Goal: Information Seeking & Learning: Learn about a topic

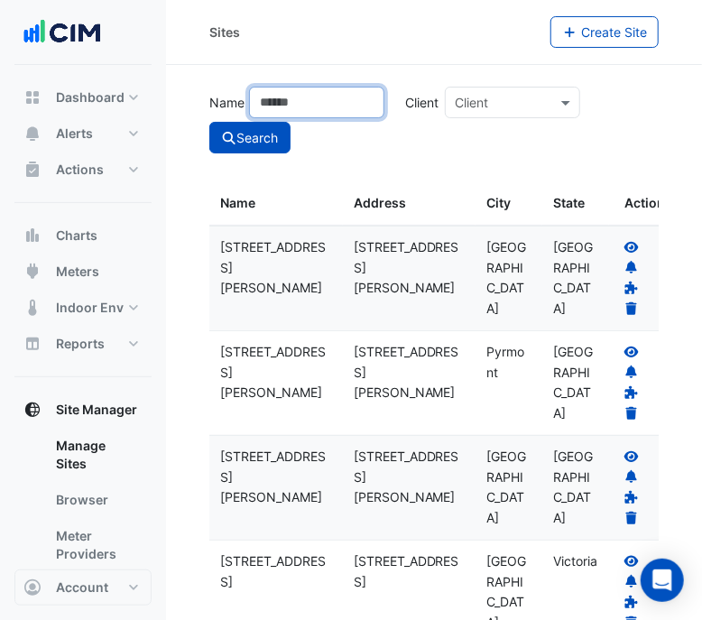
click at [292, 89] on input "Name" at bounding box center [316, 103] width 135 height 32
type input "**********"
click at [209, 122] on button "Search" at bounding box center [249, 138] width 81 height 32
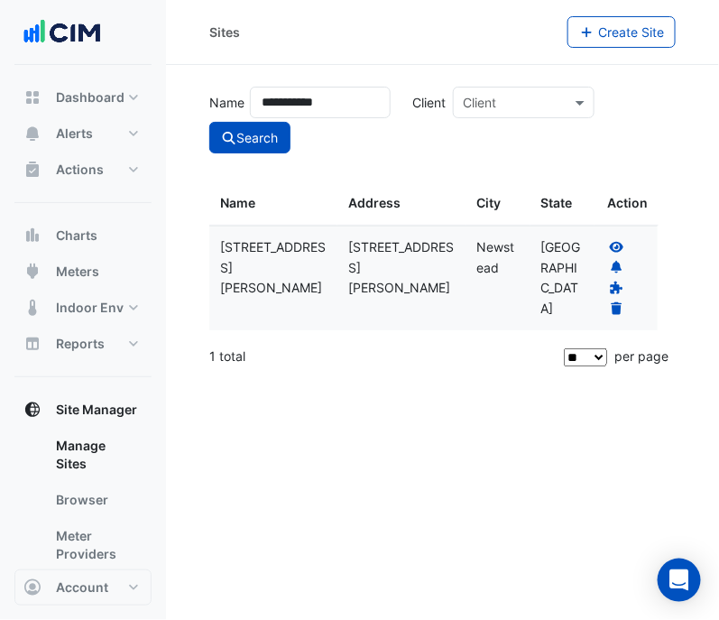
click at [623, 245] on icon at bounding box center [617, 246] width 14 height 11
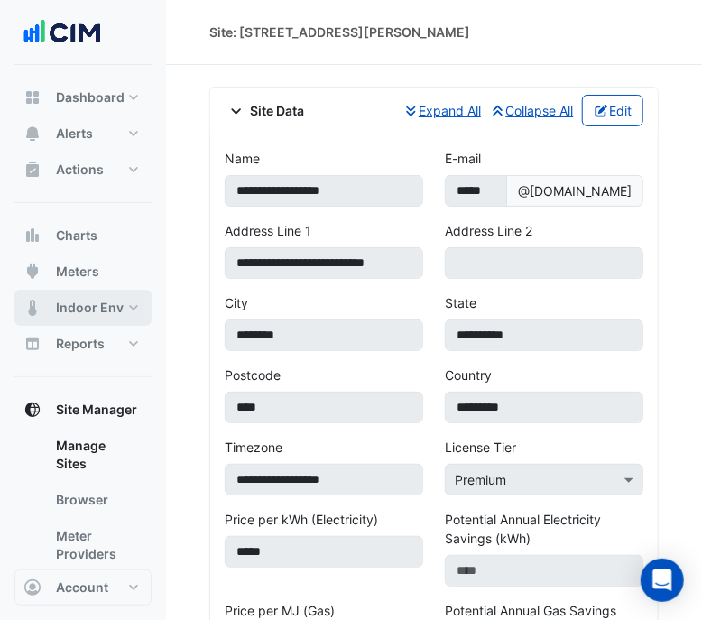
click at [116, 302] on span "Indoor Env" at bounding box center [90, 308] width 68 height 18
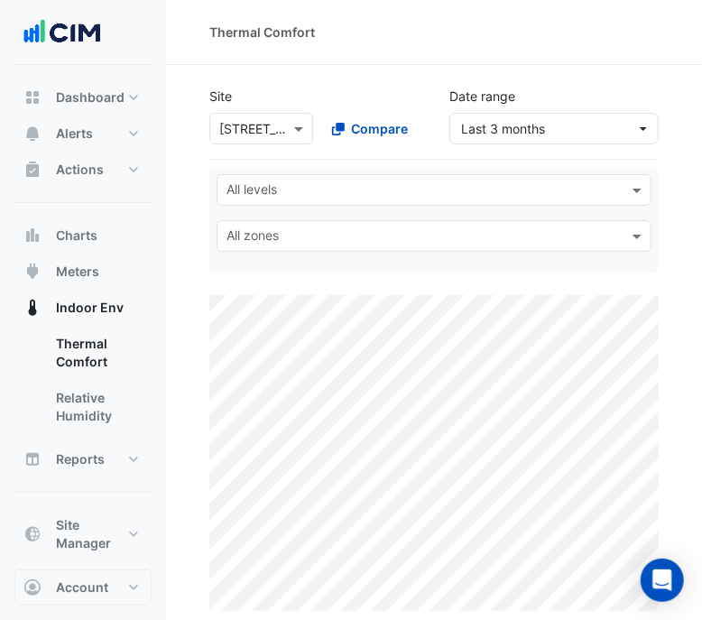
scroll to position [44, 0]
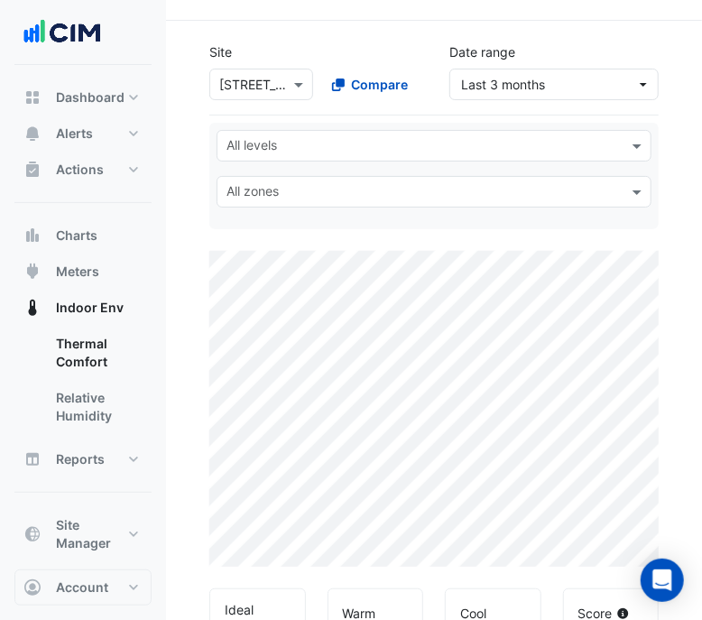
click at [285, 90] on div at bounding box center [261, 84] width 102 height 21
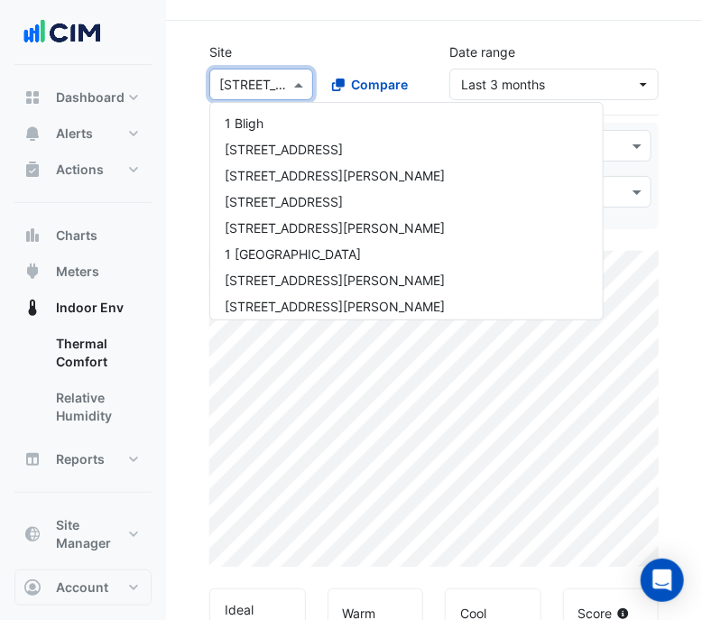
scroll to position [2361, 0]
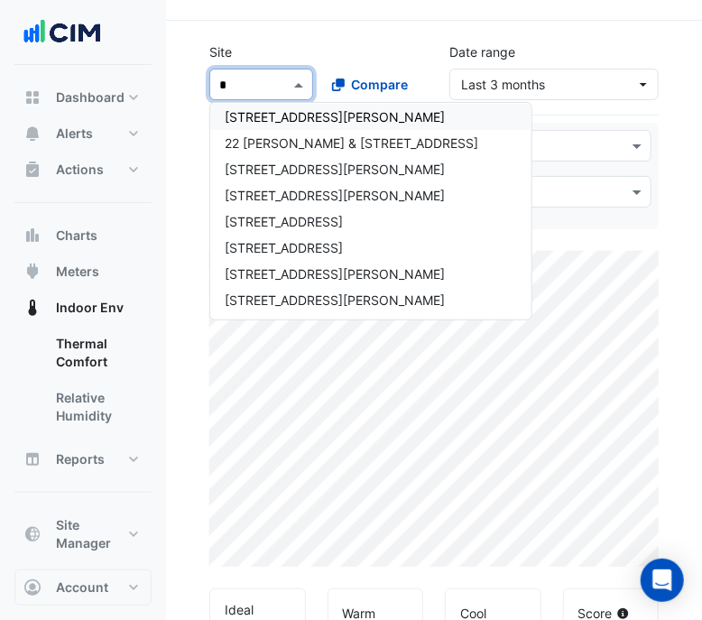
type input "**"
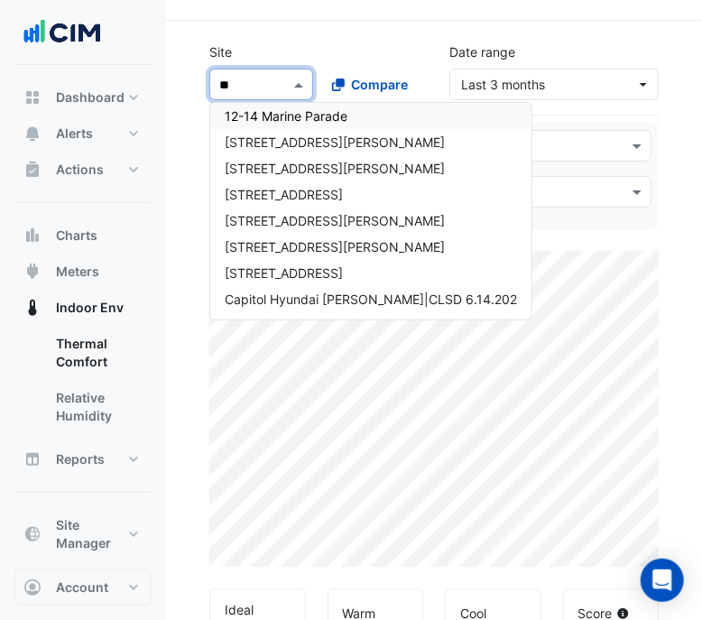
scroll to position [32, 0]
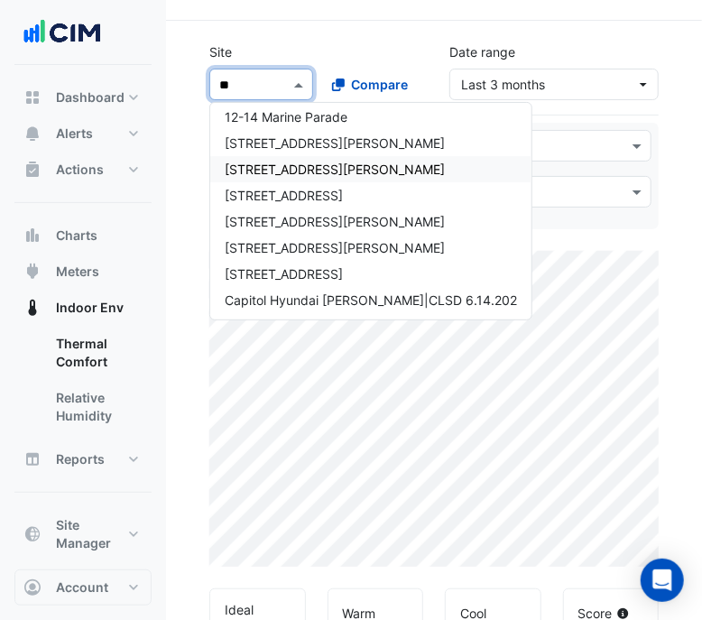
click at [311, 168] on span "[STREET_ADDRESS][PERSON_NAME]" at bounding box center [335, 169] width 220 height 15
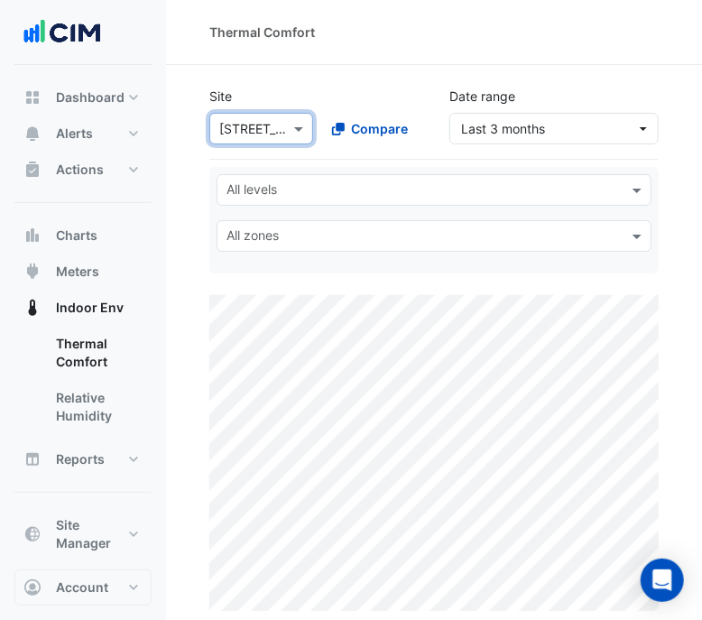
click at [429, 194] on input "text" at bounding box center [424, 191] width 394 height 19
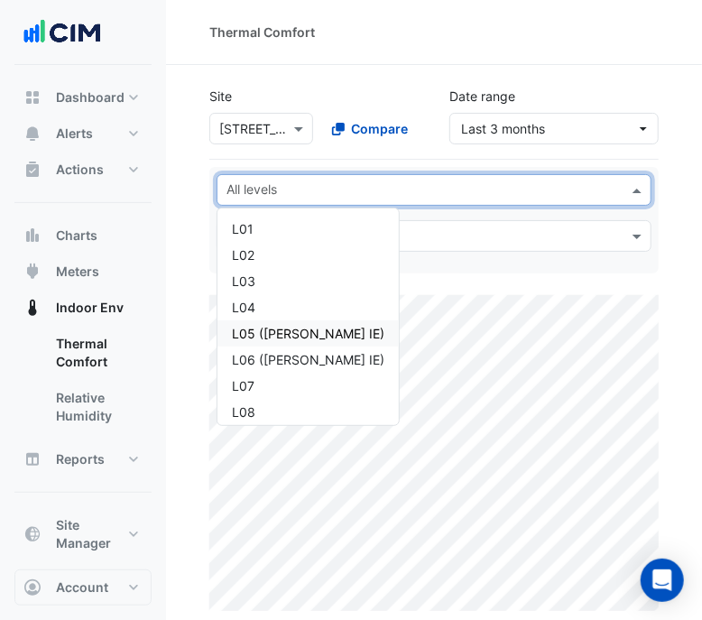
click at [311, 328] on div "L05 ([PERSON_NAME] IE)" at bounding box center [308, 333] width 153 height 19
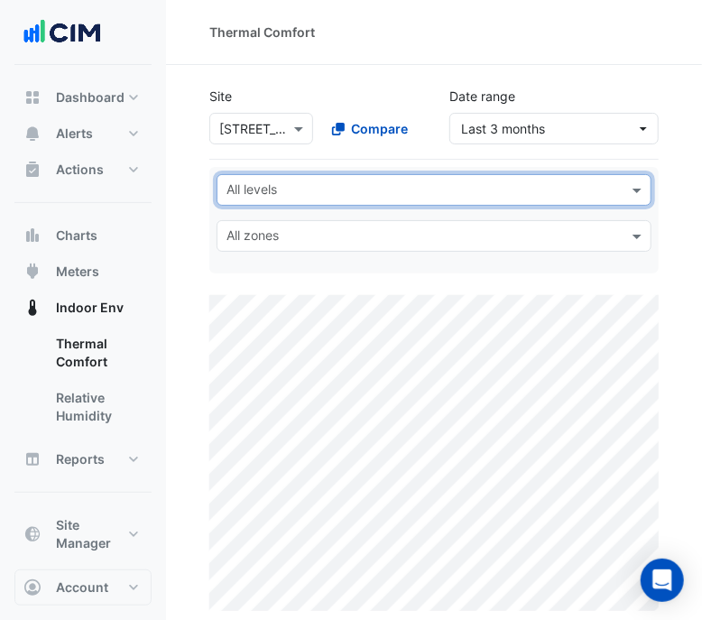
type input "*"
click at [453, 194] on input "text" at bounding box center [424, 191] width 394 height 19
type input "**"
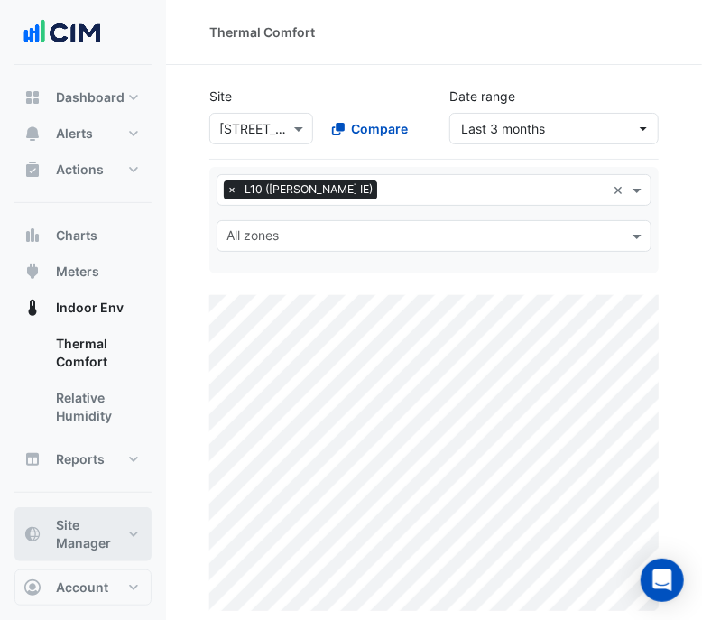
click at [90, 522] on span "Site Manager" at bounding box center [90, 534] width 69 height 36
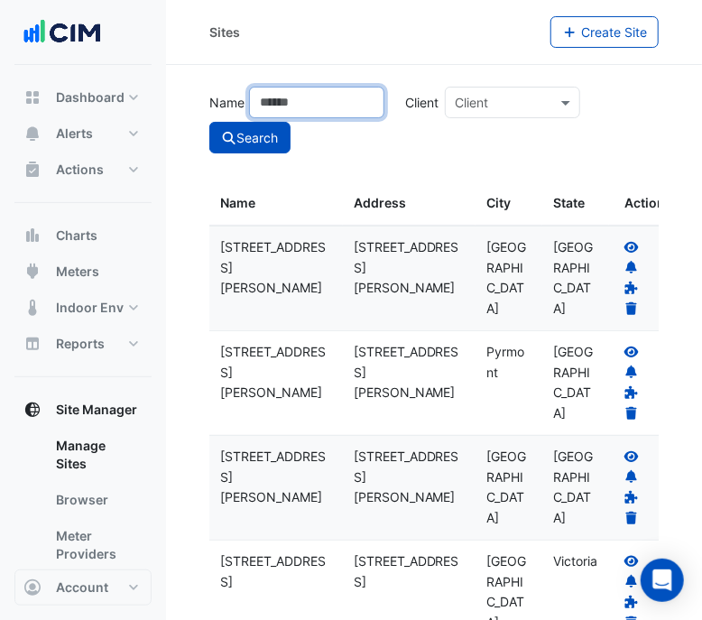
click at [307, 112] on input "Name" at bounding box center [316, 103] width 135 height 32
type input "********"
click at [209, 122] on button "Search" at bounding box center [249, 138] width 81 height 32
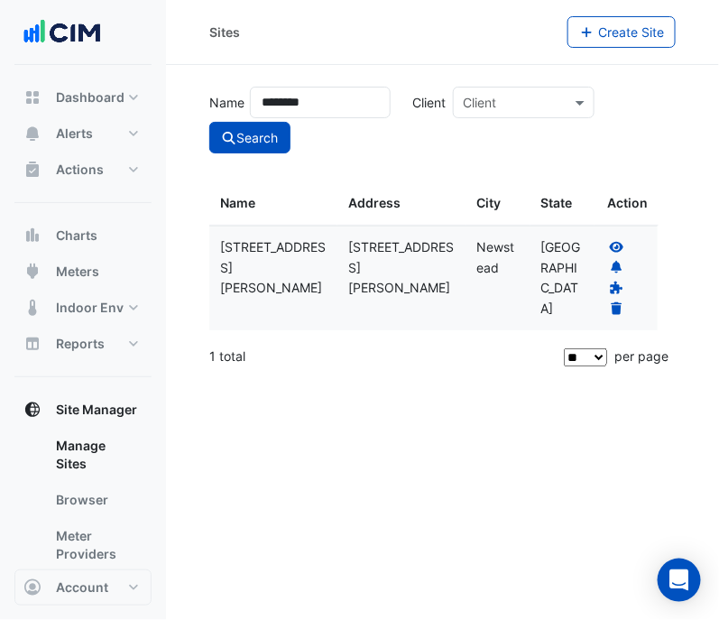
click at [397, 246] on div "[STREET_ADDRESS][PERSON_NAME]" at bounding box center [401, 267] width 107 height 61
click at [622, 245] on icon at bounding box center [617, 246] width 14 height 11
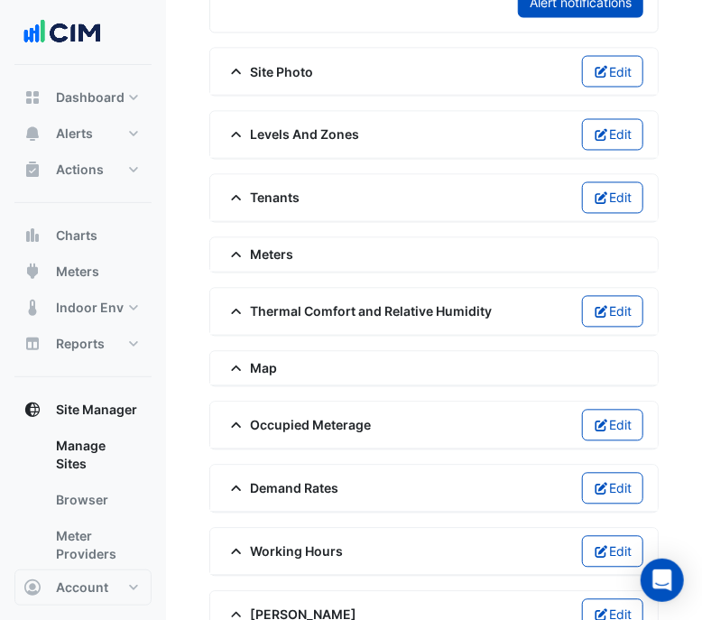
scroll to position [978, 0]
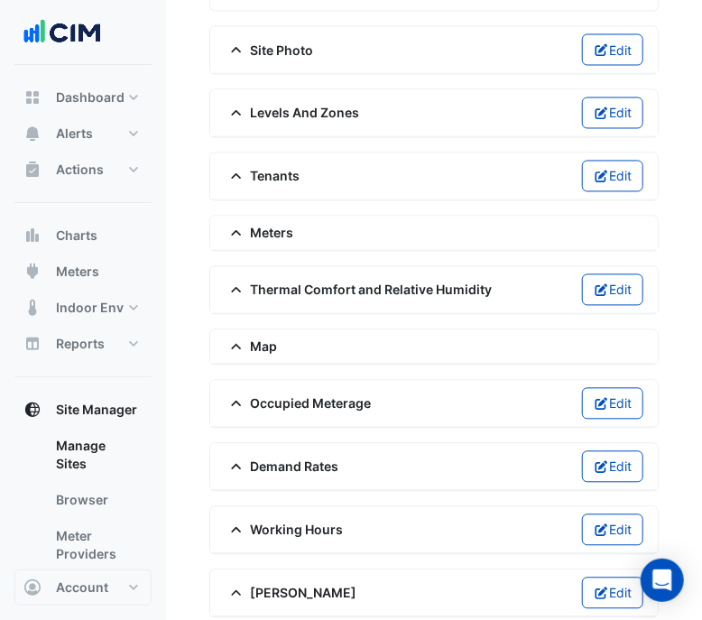
click at [406, 281] on span "Thermal Comfort and Relative Humidity" at bounding box center [359, 290] width 268 height 19
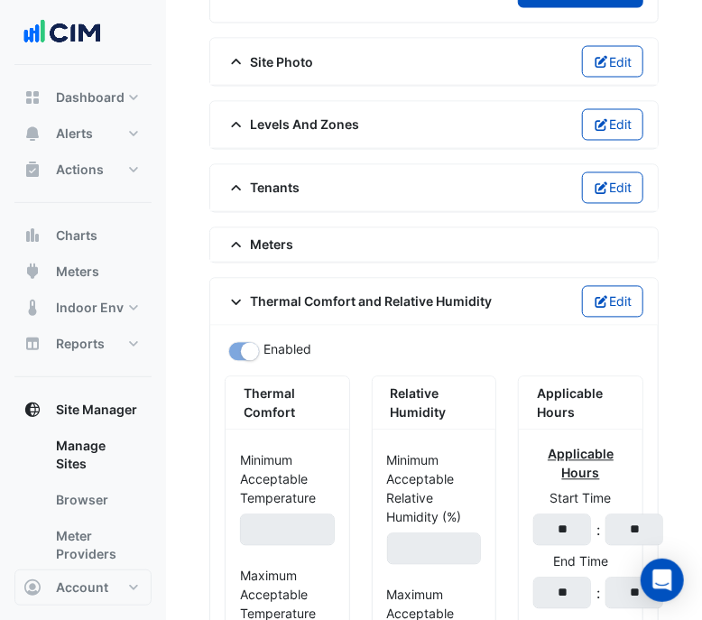
scroll to position [946, 0]
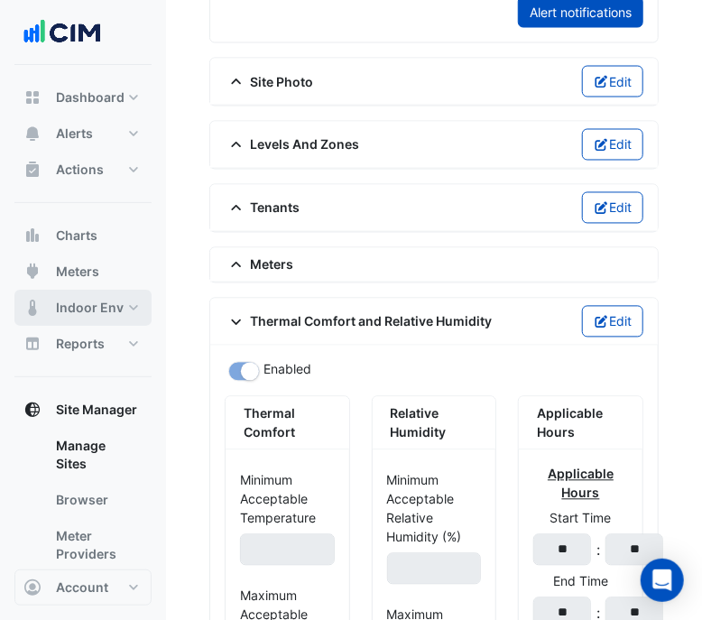
click at [113, 297] on button "Indoor Env" at bounding box center [82, 308] width 137 height 36
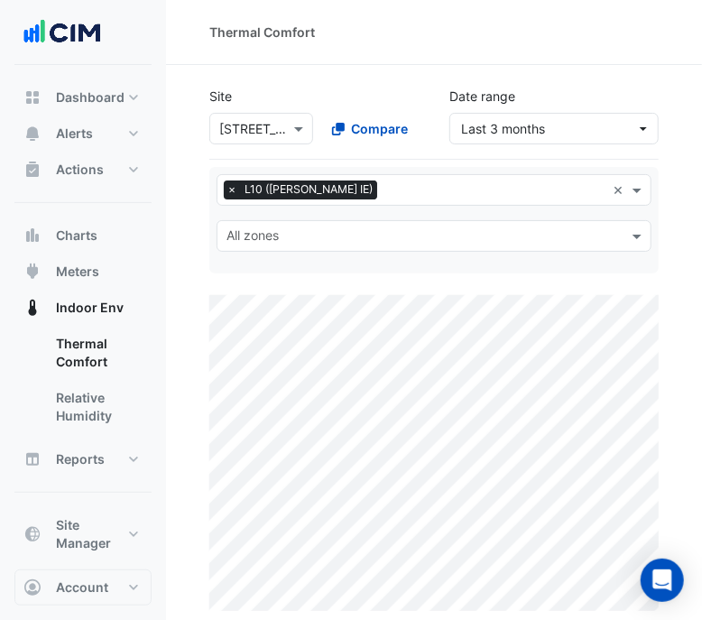
click at [264, 133] on input "text" at bounding box center [243, 129] width 48 height 19
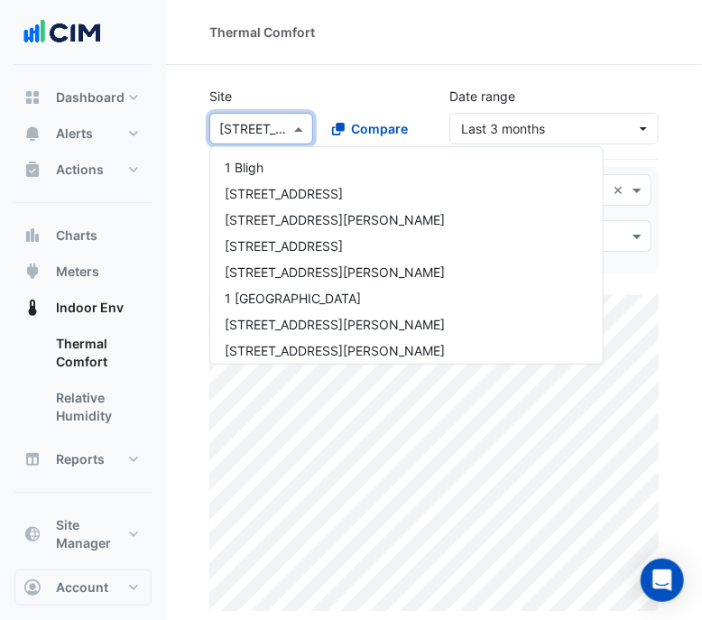
scroll to position [1106, 0]
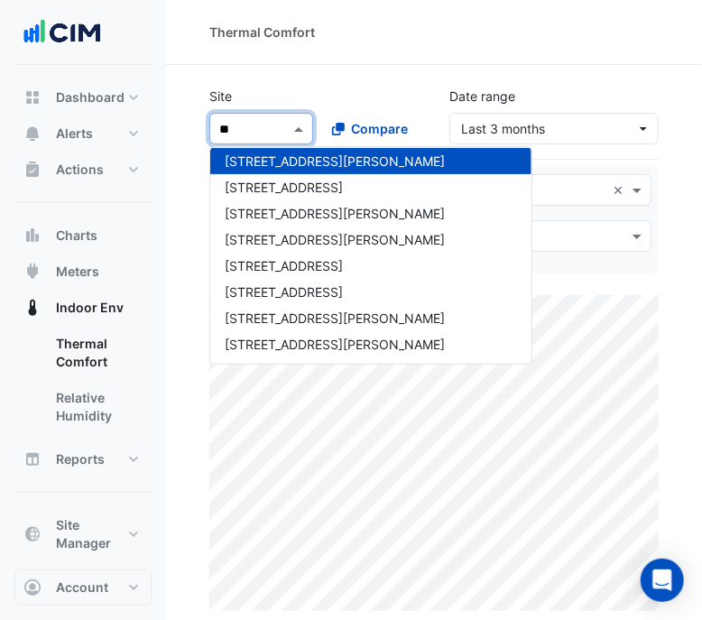
type input "***"
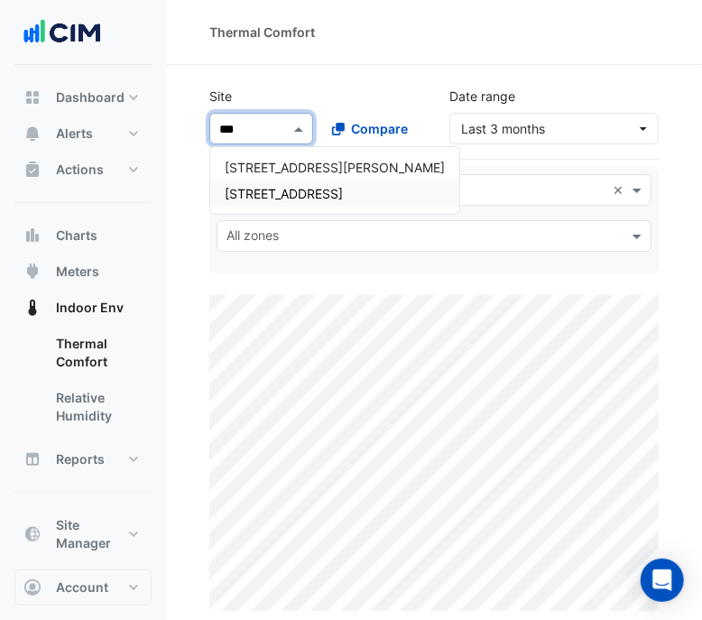
click at [334, 186] on span "[STREET_ADDRESS]" at bounding box center [284, 193] width 118 height 15
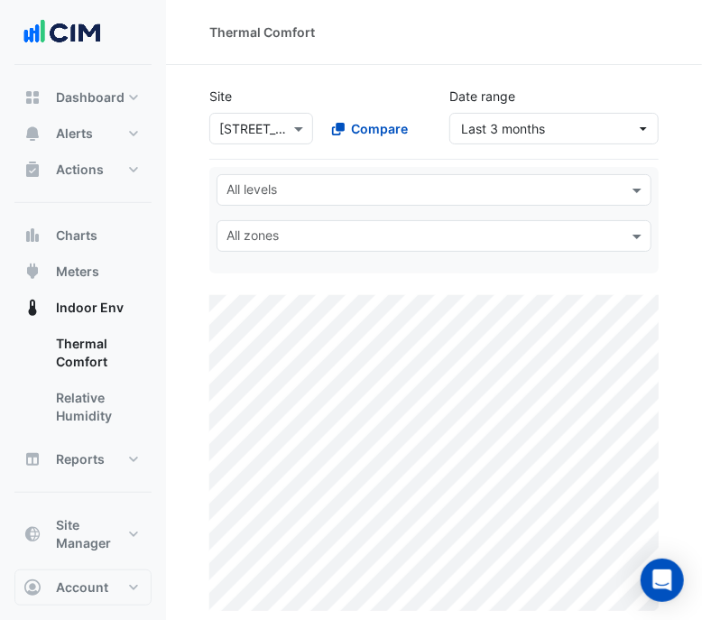
click at [319, 199] on div at bounding box center [422, 192] width 397 height 23
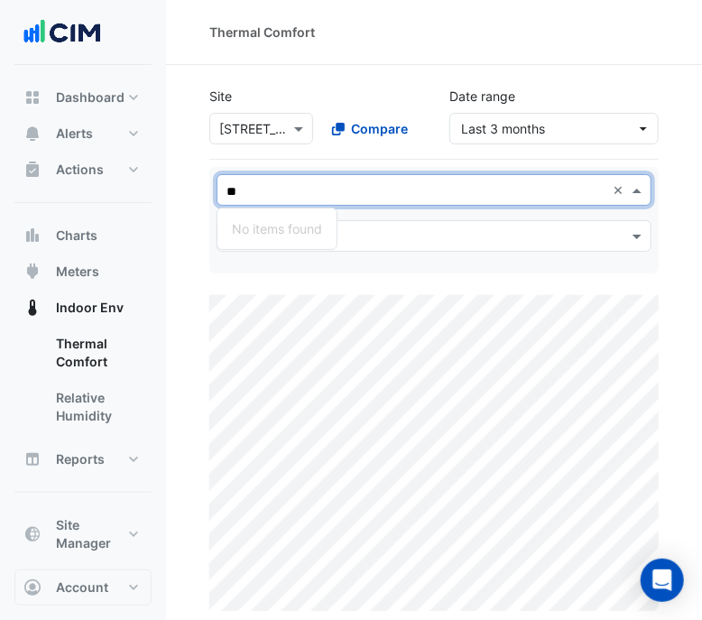
type input "*"
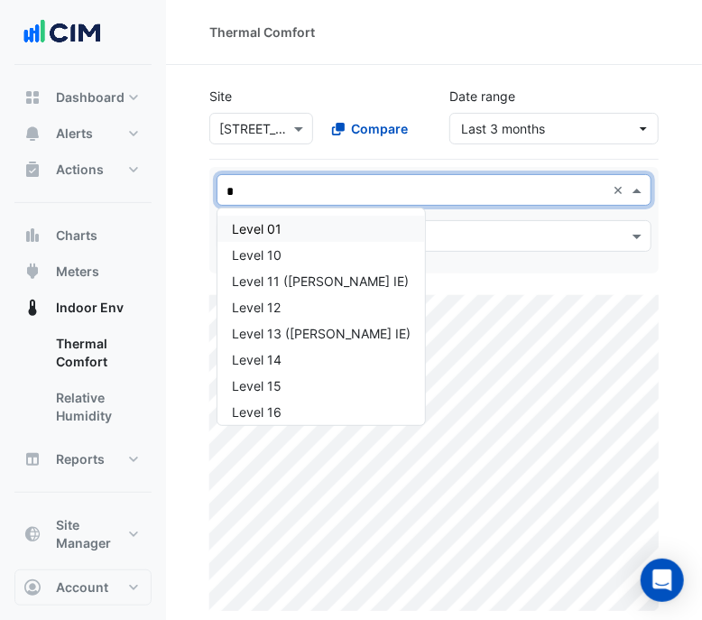
type input "**"
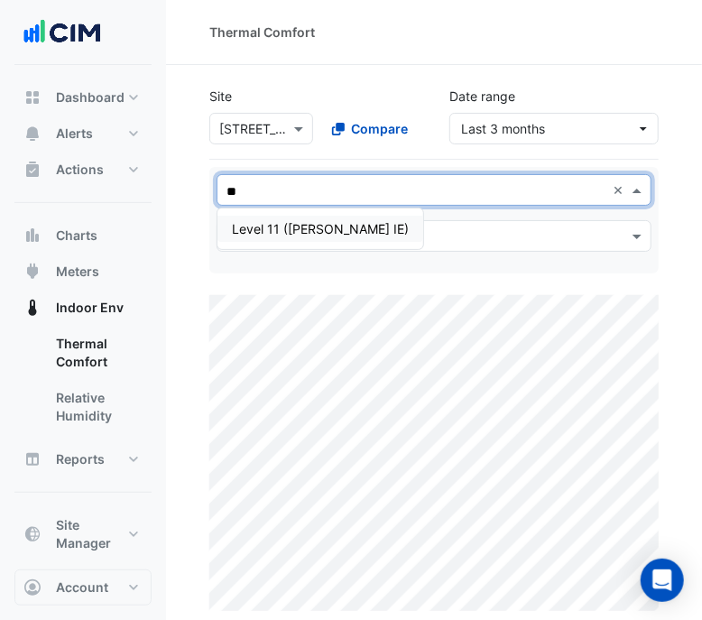
click at [316, 227] on div "Level 11 ([PERSON_NAME] IE)" at bounding box center [320, 228] width 177 height 19
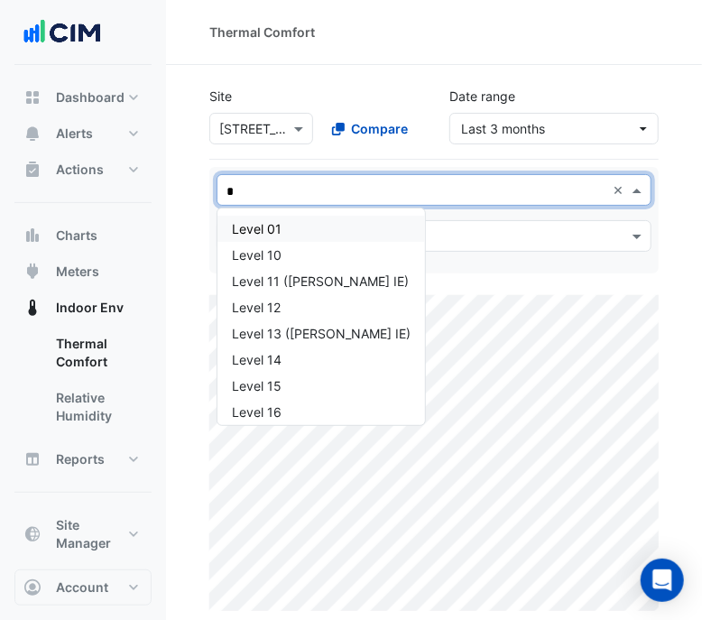
type input "**"
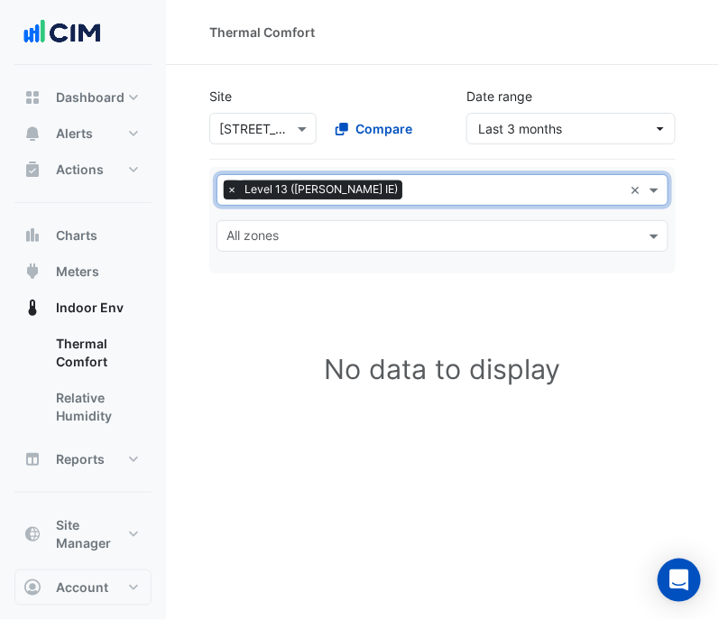
click at [229, 182] on span "×" at bounding box center [232, 190] width 16 height 18
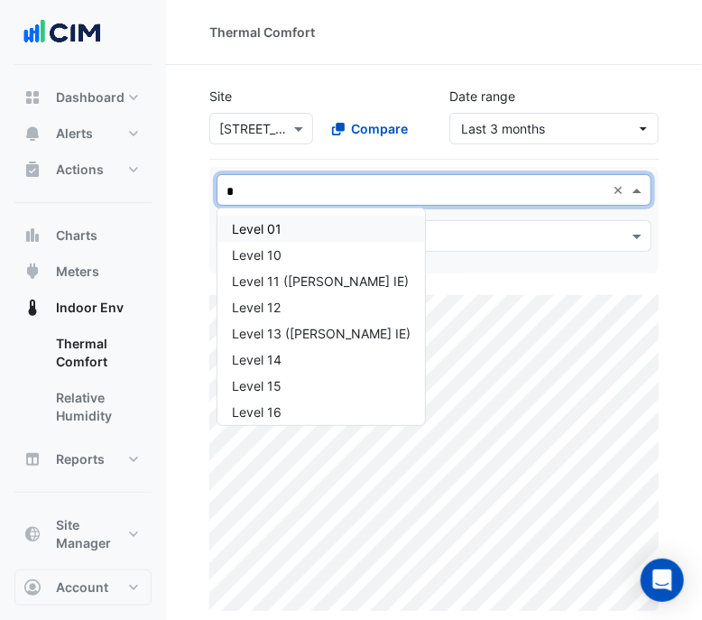
type input "**"
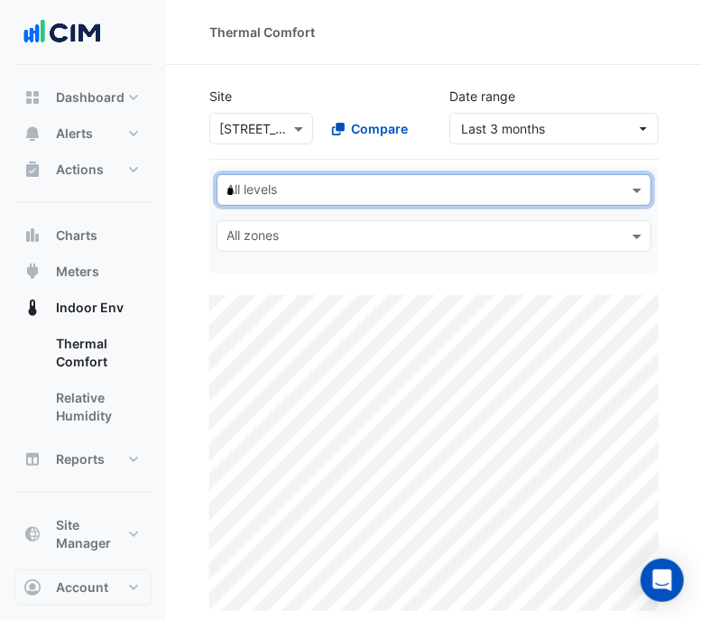
type input "**"
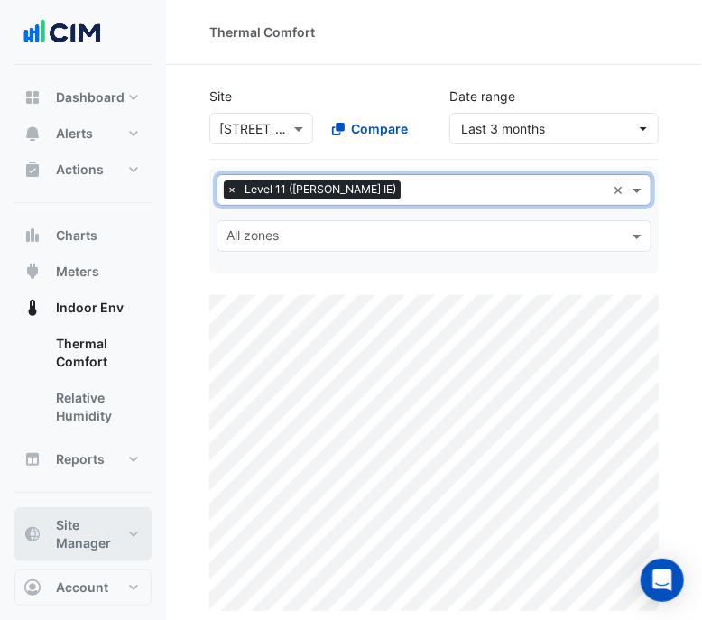
click at [120, 529] on span "Site Manager" at bounding box center [90, 534] width 69 height 36
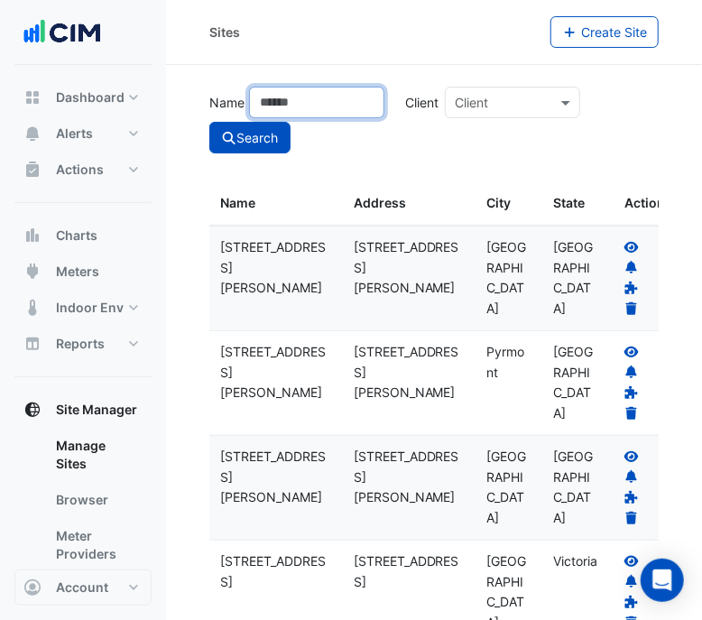
click at [302, 99] on input "Name" at bounding box center [316, 103] width 135 height 32
type input "***"
click at [209, 122] on button "Search" at bounding box center [249, 138] width 81 height 32
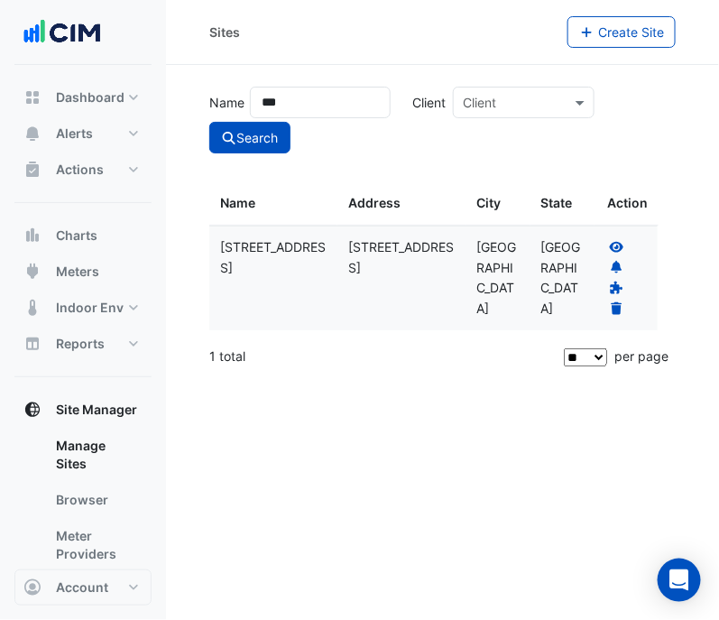
click at [618, 243] on icon at bounding box center [617, 247] width 16 height 13
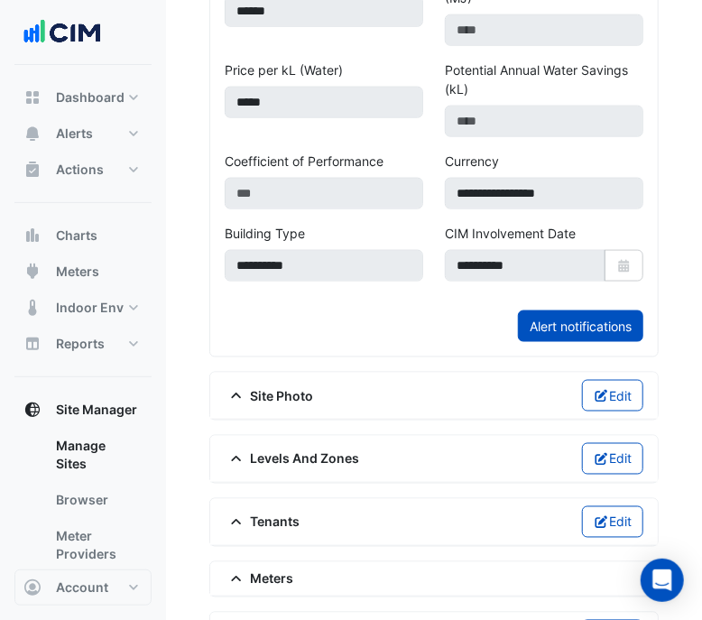
scroll to position [978, 0]
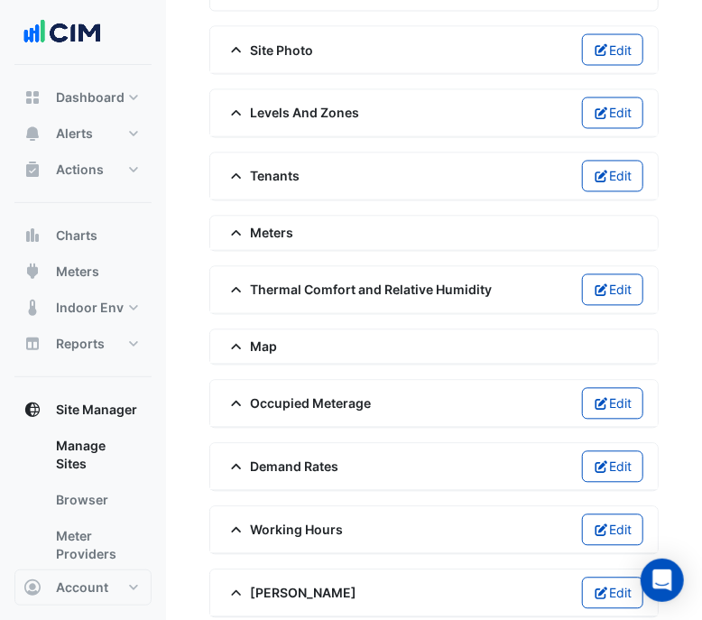
drag, startPoint x: 343, startPoint y: 583, endPoint x: 341, endPoint y: 573, distance: 10.1
click at [345, 579] on div "[PERSON_NAME] Edit" at bounding box center [434, 594] width 419 height 32
click at [267, 570] on div "[PERSON_NAME] Edit" at bounding box center [434, 593] width 448 height 47
click at [268, 584] on span "[PERSON_NAME]" at bounding box center [291, 593] width 133 height 19
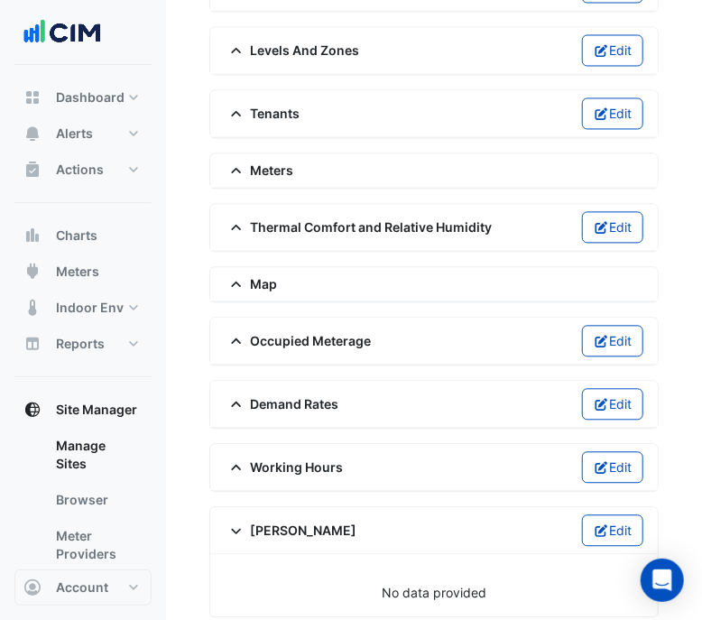
scroll to position [927, 0]
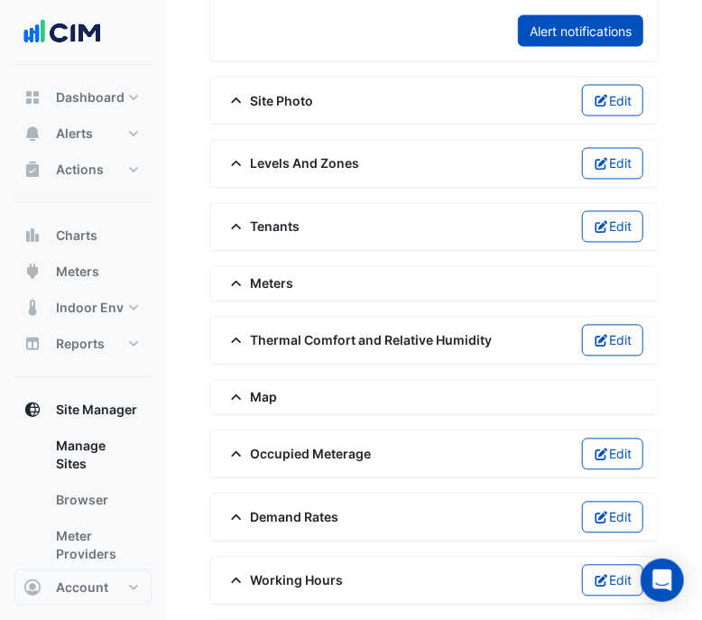
click at [318, 351] on div "Thermal Comfort and Relative Humidity Edit" at bounding box center [434, 341] width 448 height 47
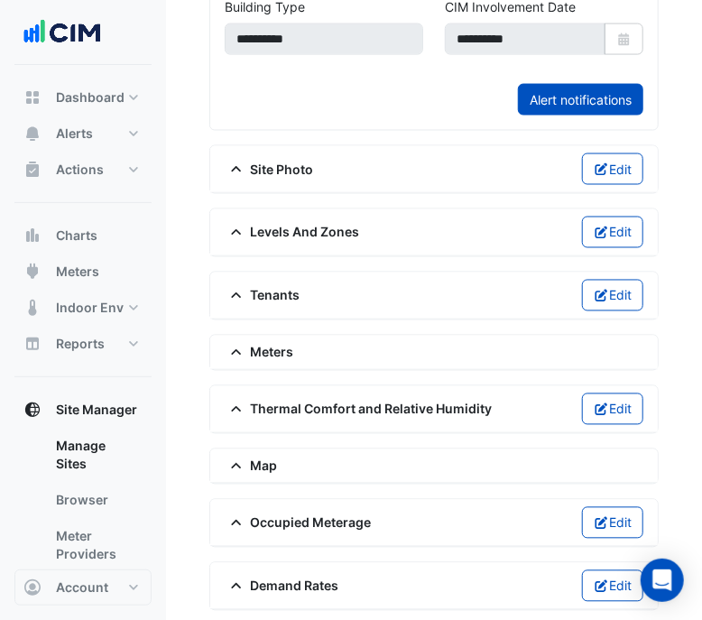
scroll to position [814, 0]
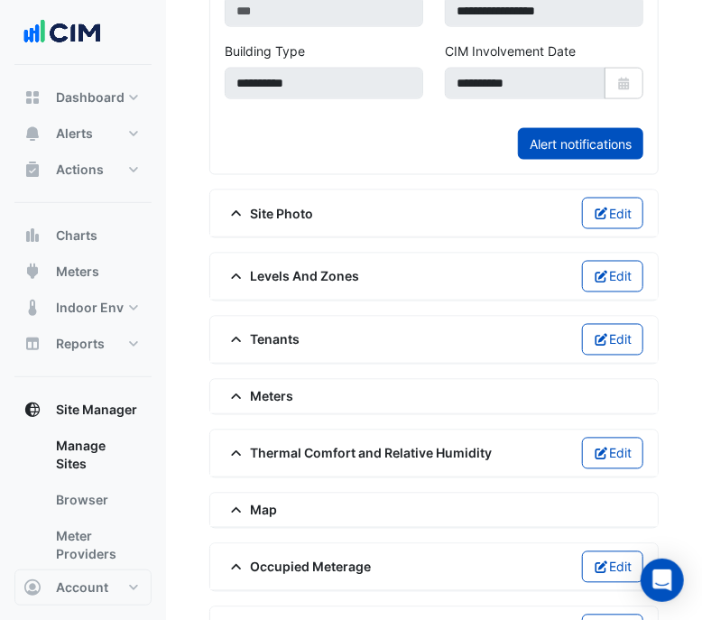
click at [292, 281] on div "Levels And Zones Edit" at bounding box center [434, 277] width 419 height 32
click at [287, 267] on span "Levels And Zones" at bounding box center [292, 276] width 135 height 19
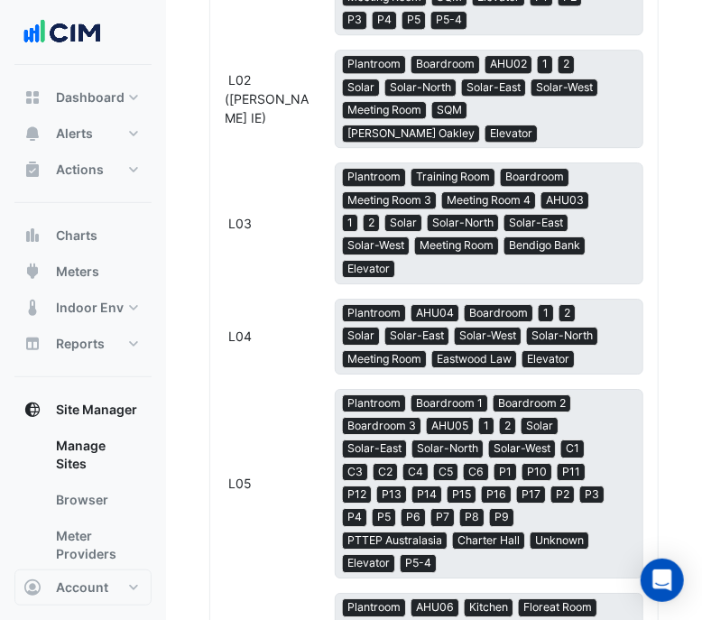
scroll to position [1378, 0]
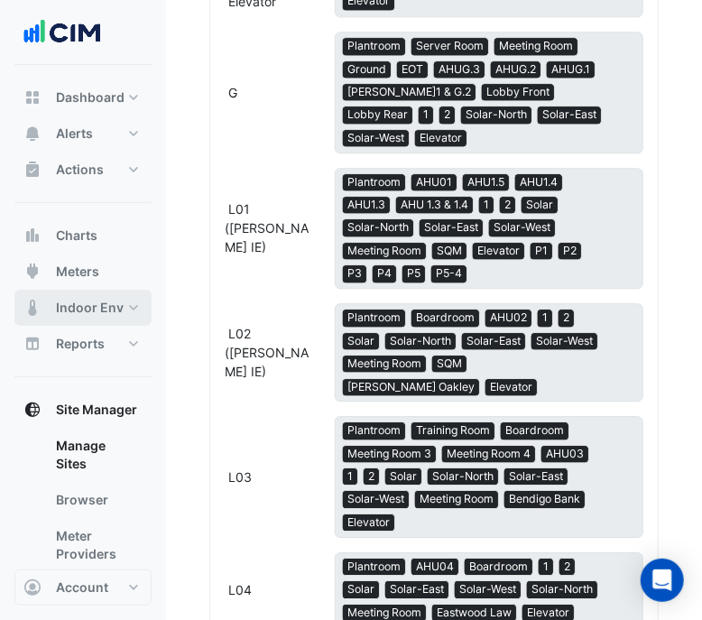
click at [93, 317] on button "Indoor Env" at bounding box center [82, 308] width 137 height 36
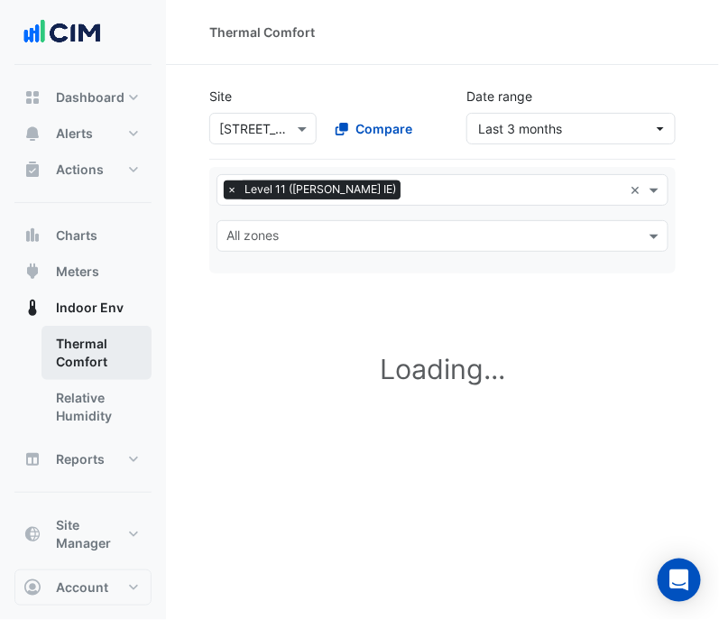
click at [133, 367] on link "Thermal Comfort" at bounding box center [97, 353] width 110 height 54
click at [122, 355] on link "Thermal Comfort" at bounding box center [97, 353] width 110 height 54
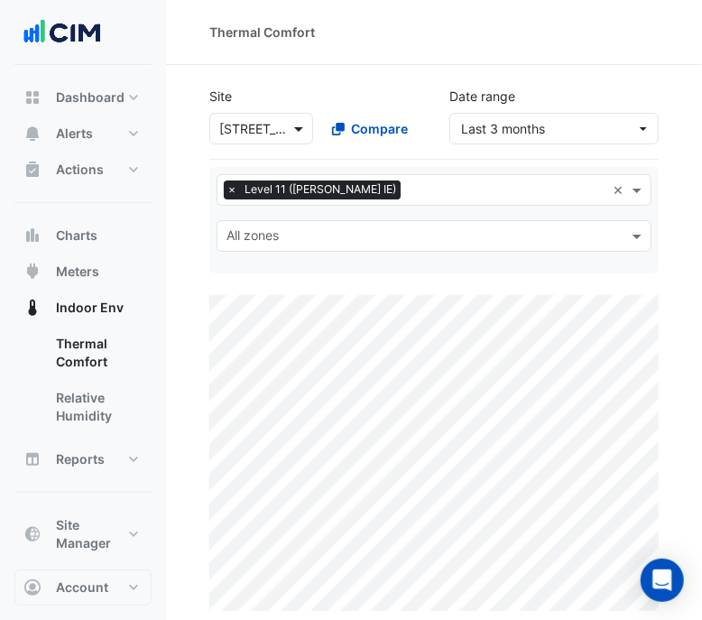
click at [295, 129] on span at bounding box center [301, 128] width 23 height 19
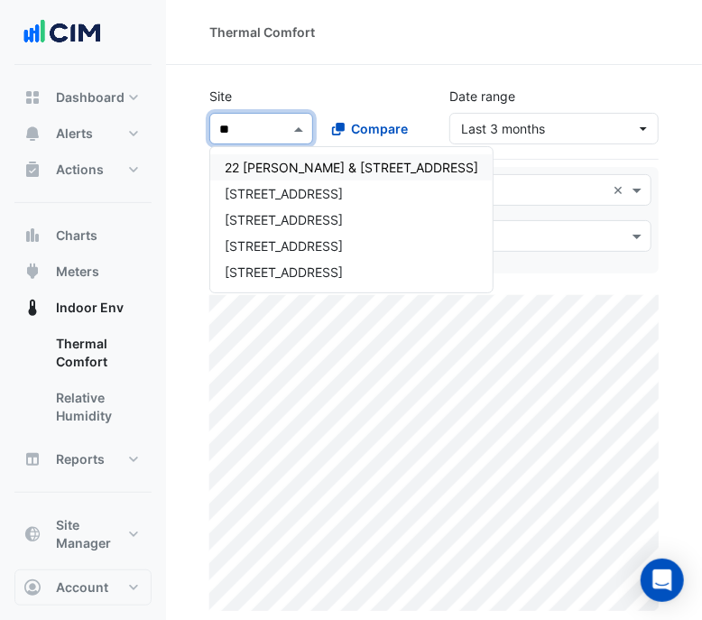
type input "***"
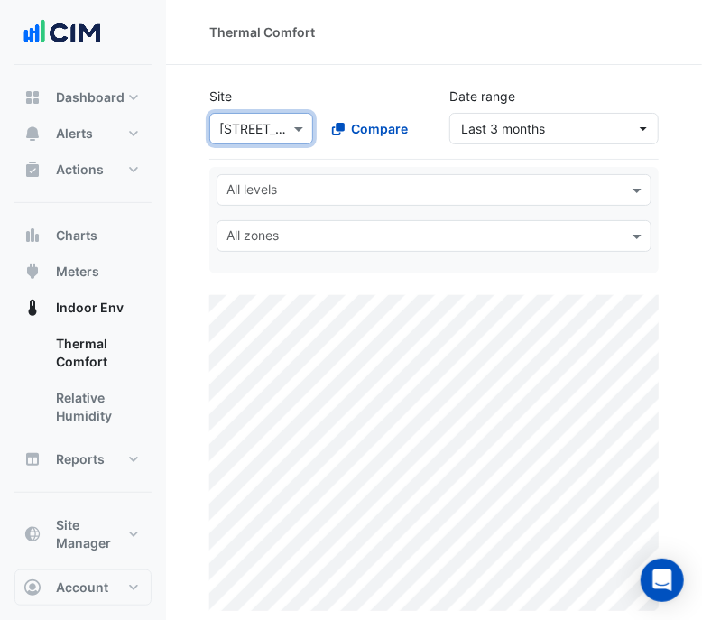
click at [412, 192] on input "text" at bounding box center [424, 191] width 394 height 19
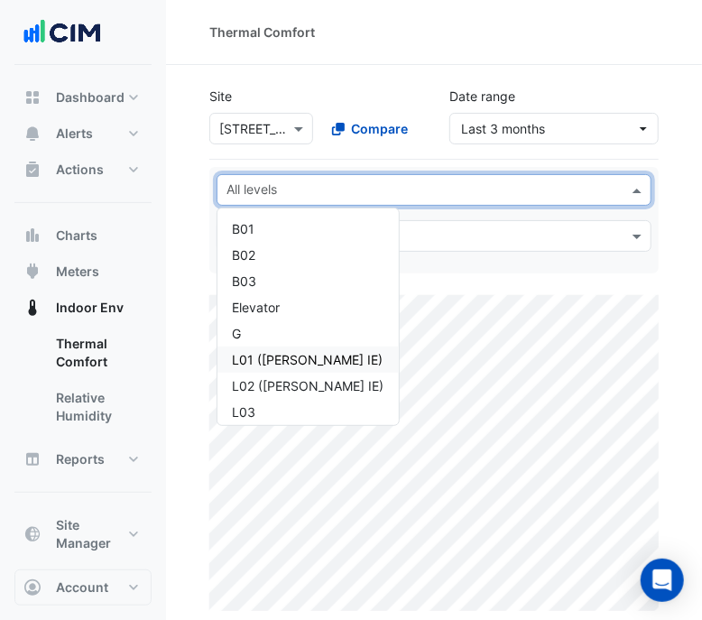
click at [289, 354] on div "L01 ([PERSON_NAME] IE)" at bounding box center [308, 359] width 153 height 19
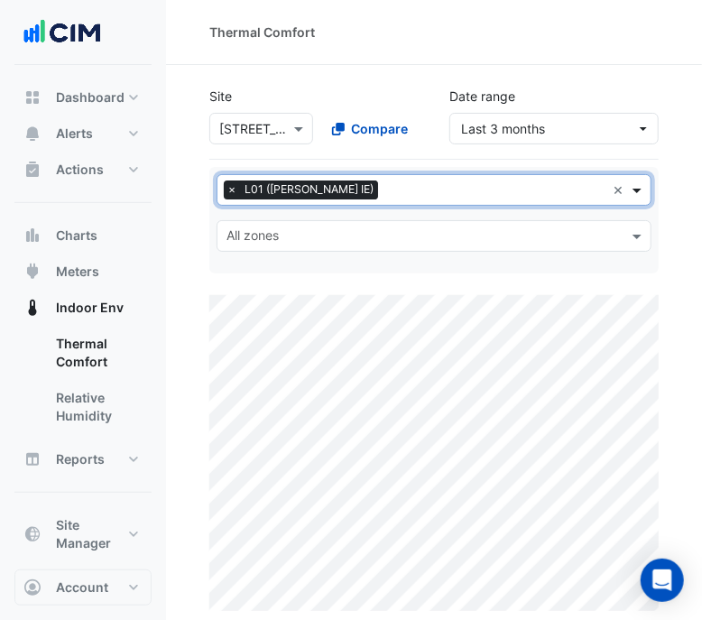
click at [641, 192] on span at bounding box center [639, 190] width 23 height 19
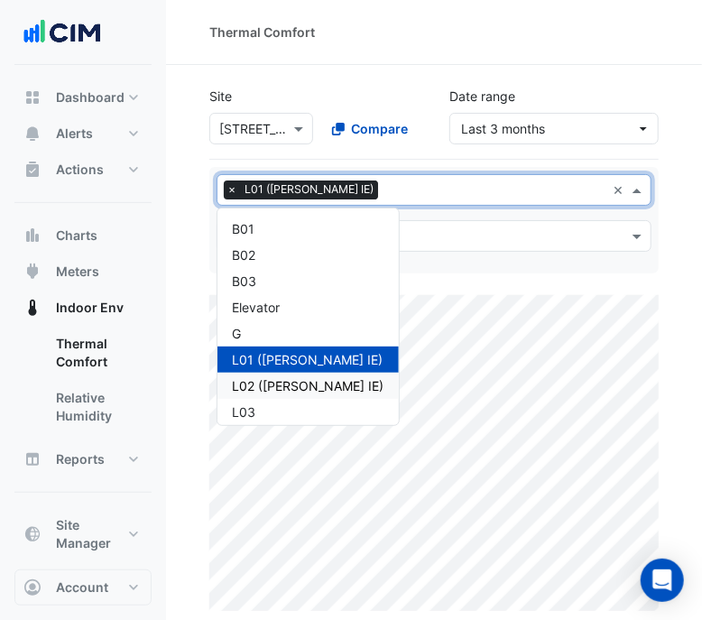
click at [285, 385] on div "L02 ([PERSON_NAME] IE)" at bounding box center [308, 385] width 153 height 19
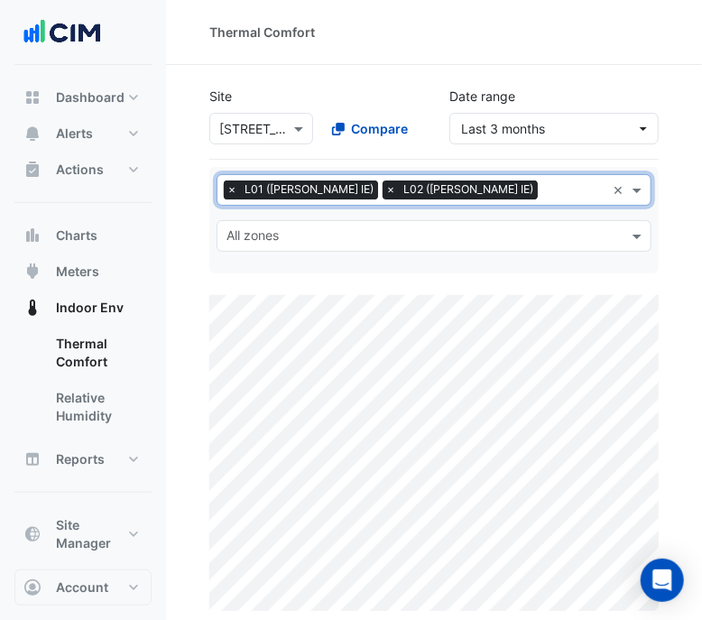
click at [231, 190] on span "×" at bounding box center [232, 190] width 16 height 18
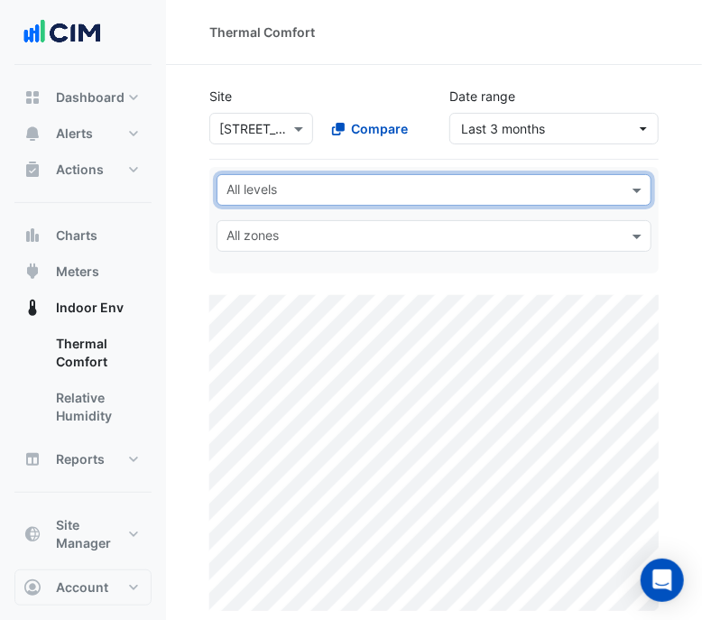
click at [624, 184] on div "All levels" at bounding box center [434, 190] width 435 height 32
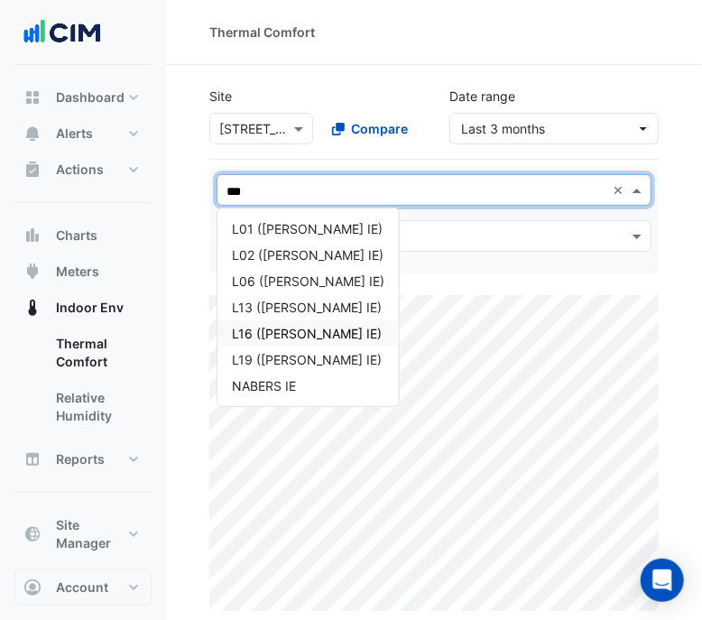
type input "****"
click at [306, 282] on div "L06 ([PERSON_NAME] IE)" at bounding box center [308, 281] width 153 height 19
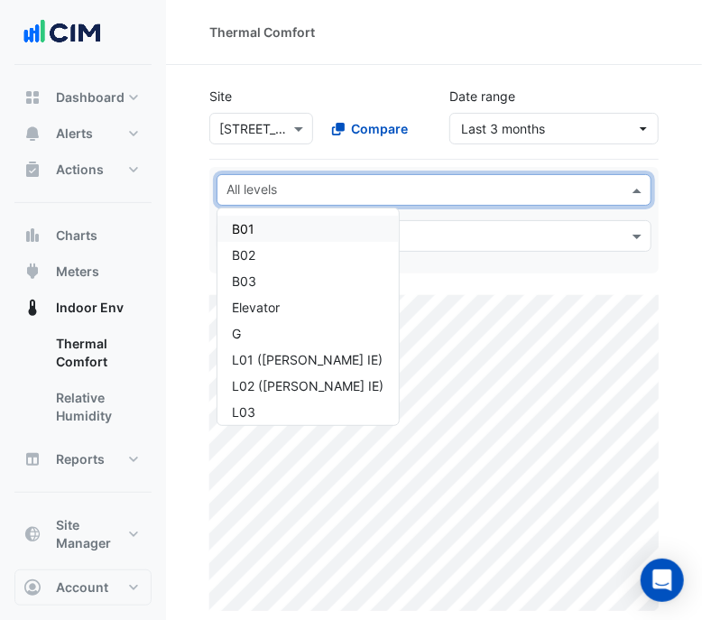
click at [636, 188] on span at bounding box center [639, 190] width 23 height 19
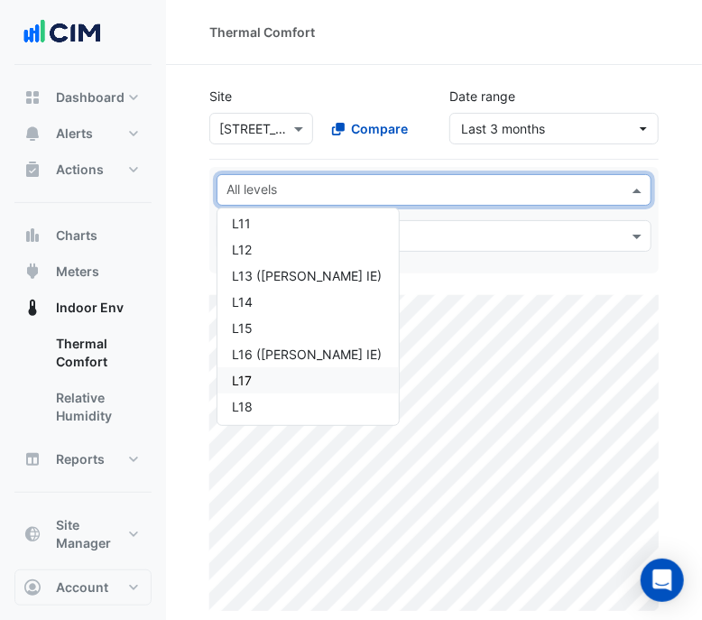
scroll to position [365, 0]
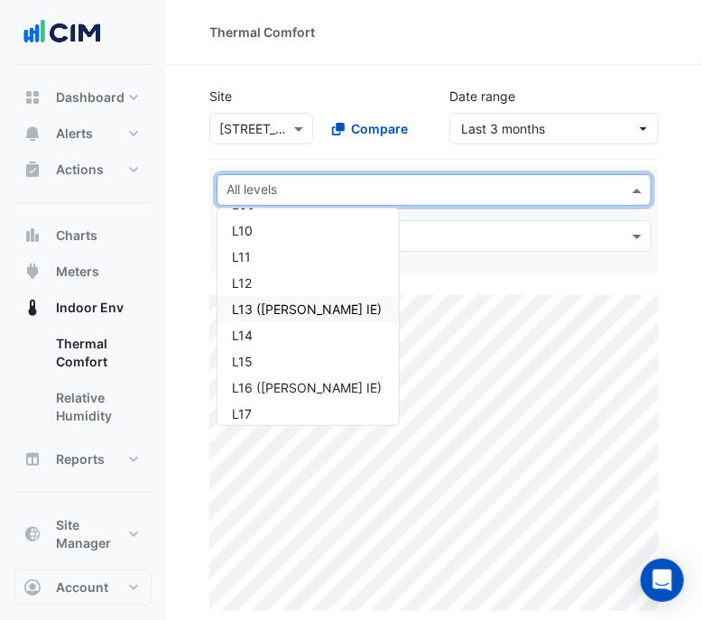
click at [304, 305] on div "L13 ([PERSON_NAME] IE)" at bounding box center [308, 309] width 153 height 19
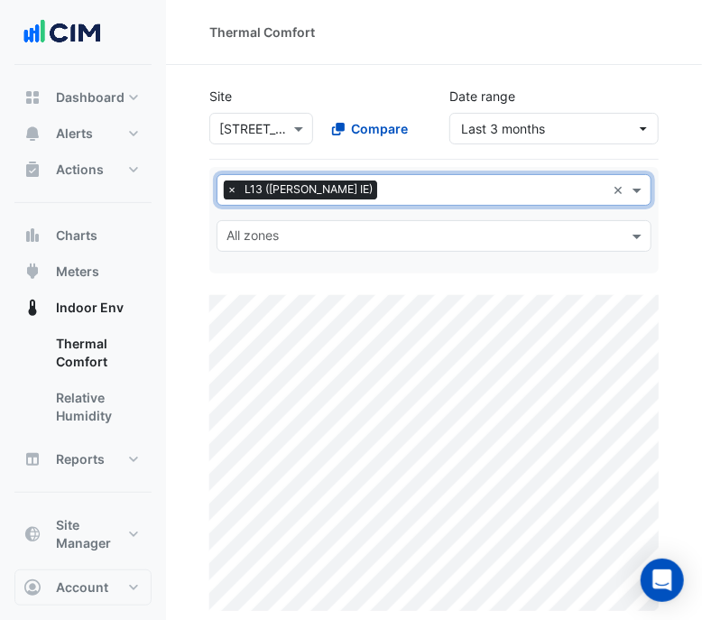
click at [236, 190] on span "×" at bounding box center [232, 190] width 16 height 18
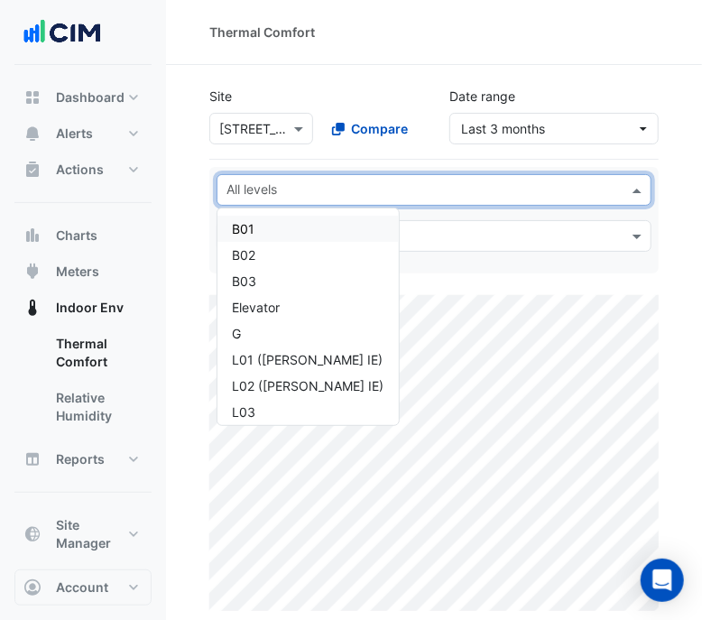
click at [634, 189] on span at bounding box center [639, 190] width 23 height 19
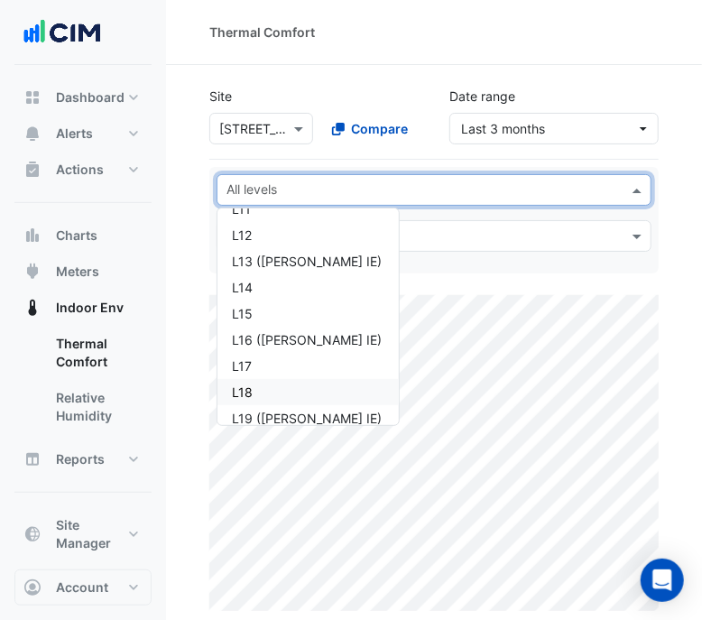
scroll to position [477, 0]
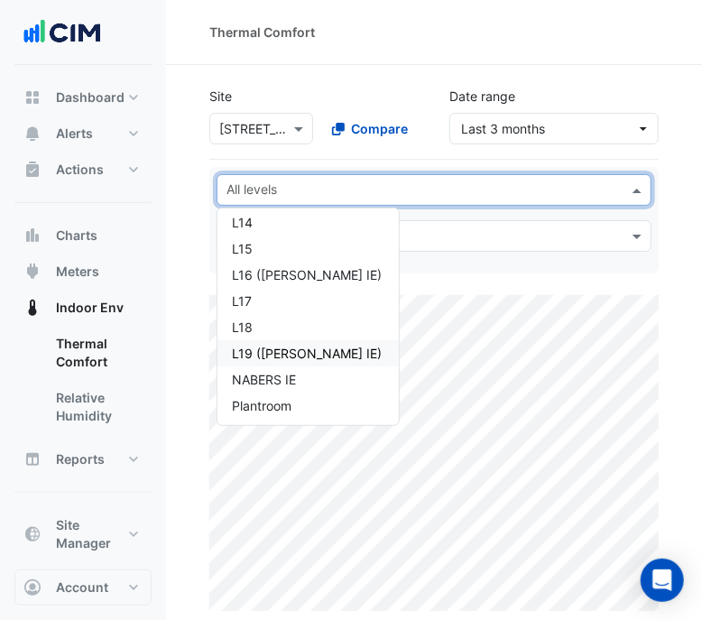
click at [302, 350] on div "L19 ([PERSON_NAME] IE)" at bounding box center [308, 353] width 153 height 19
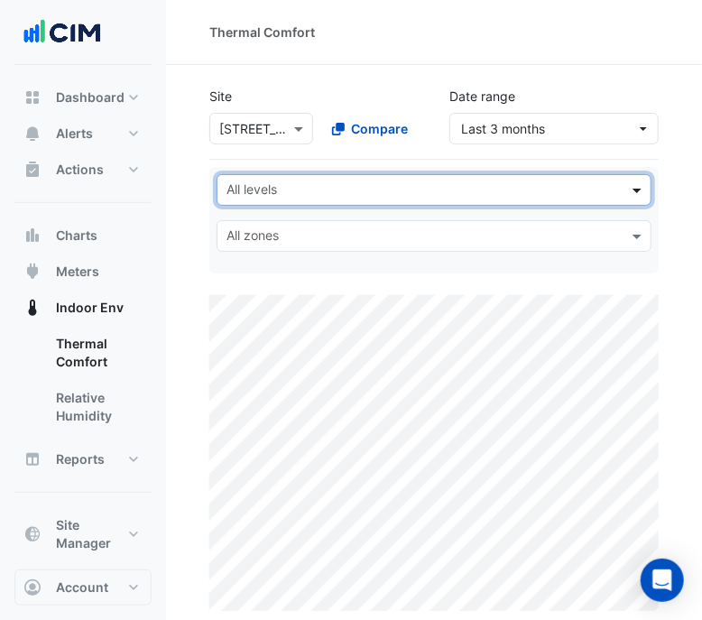
click at [632, 185] on span at bounding box center [639, 190] width 23 height 19
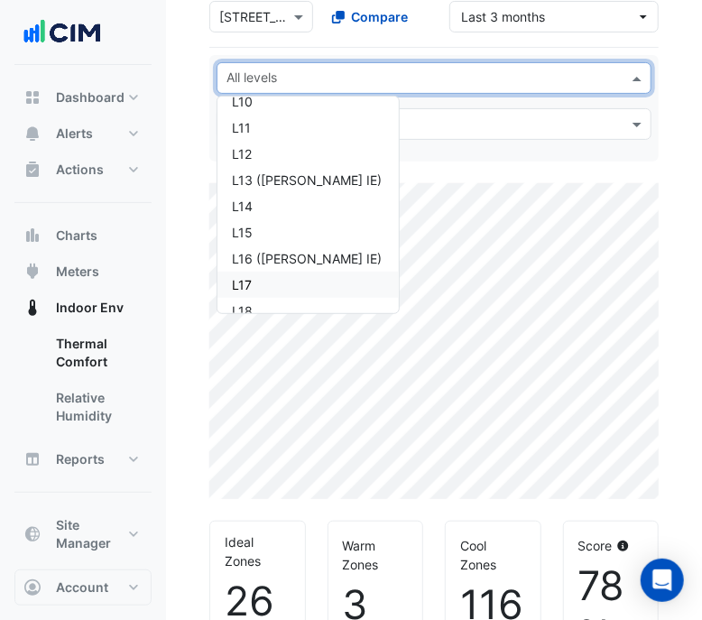
scroll to position [450, 0]
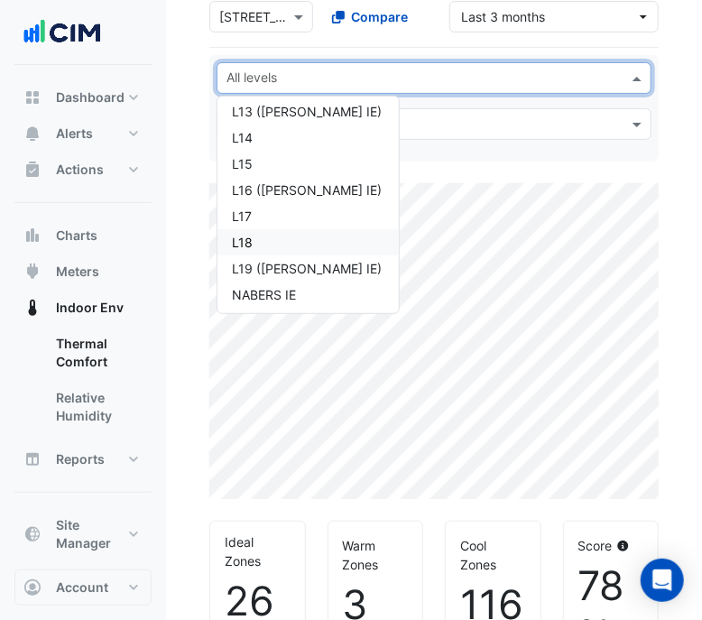
click at [280, 235] on div "L18" at bounding box center [308, 242] width 153 height 19
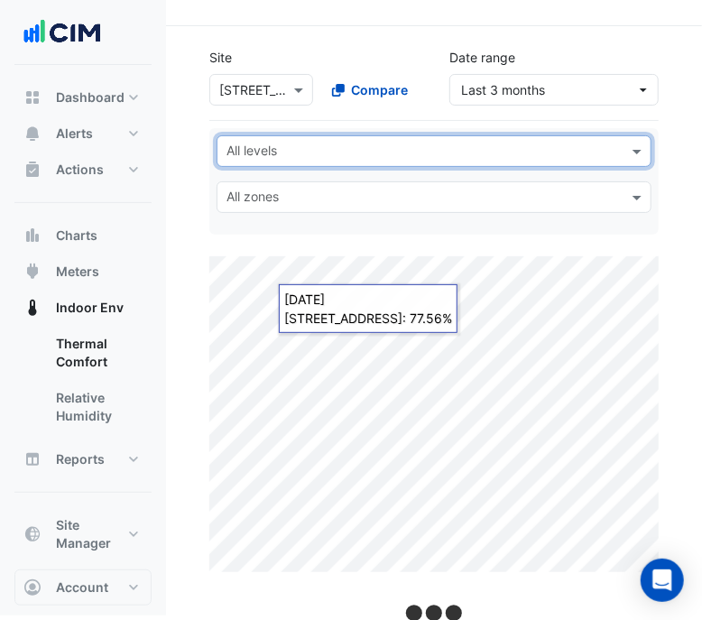
scroll to position [44, 0]
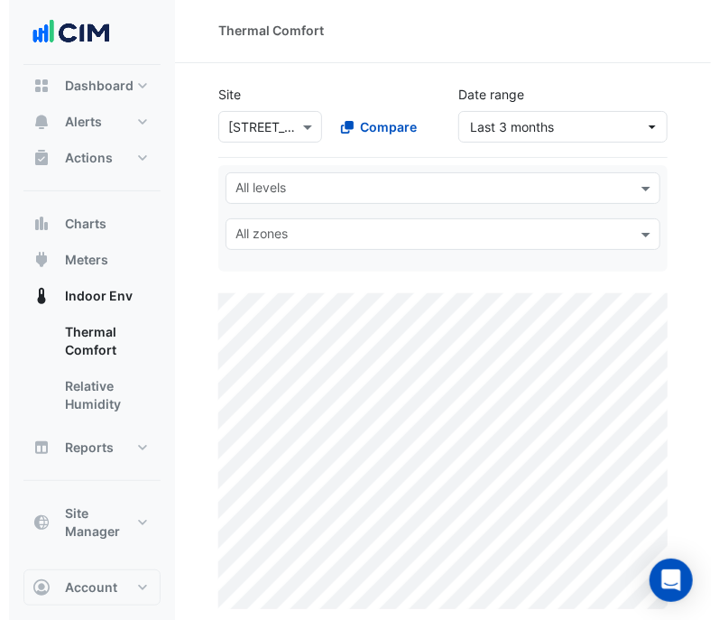
scroll to position [0, 0]
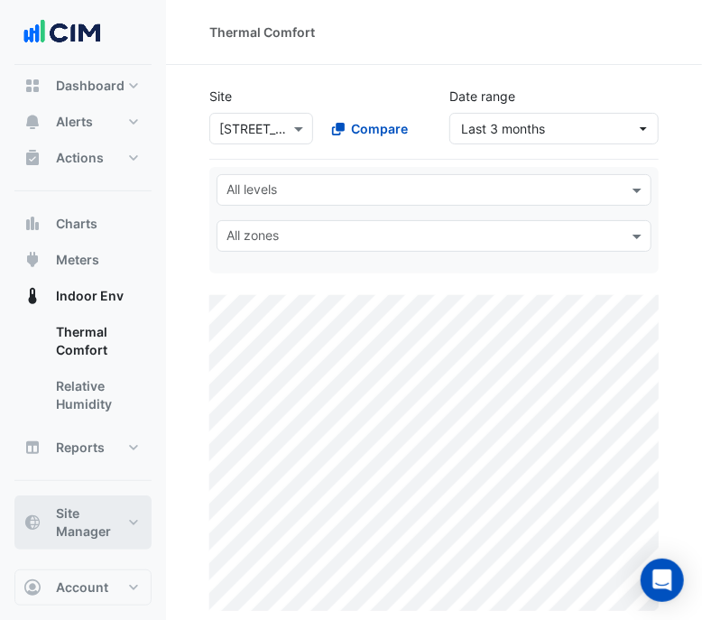
click at [102, 524] on span "Site Manager" at bounding box center [90, 523] width 69 height 36
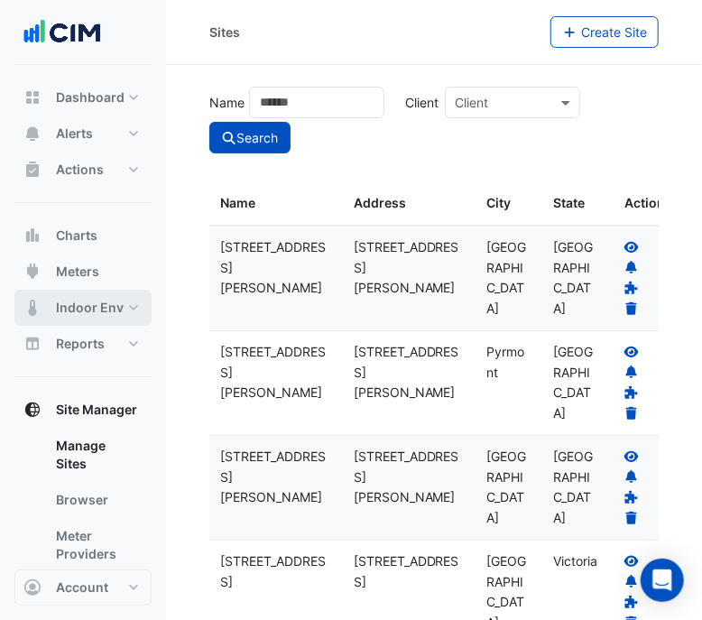
click at [119, 302] on span "Indoor Env" at bounding box center [90, 308] width 68 height 18
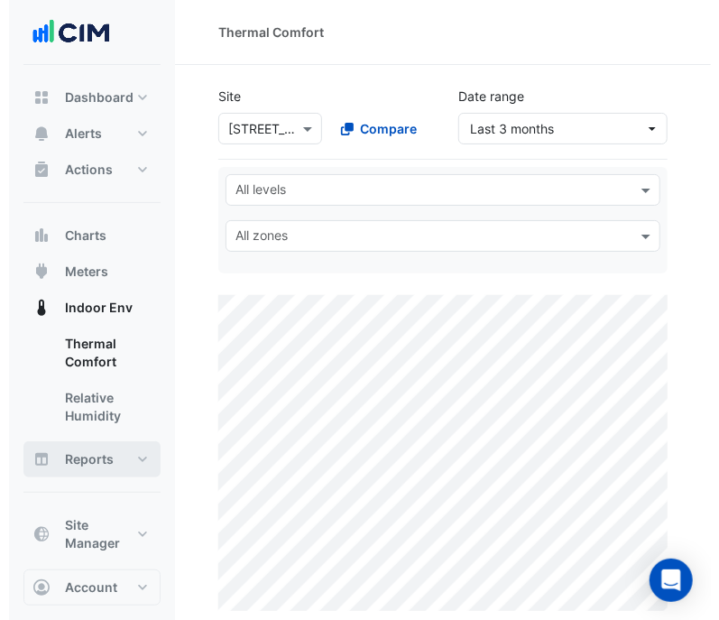
scroll to position [12, 0]
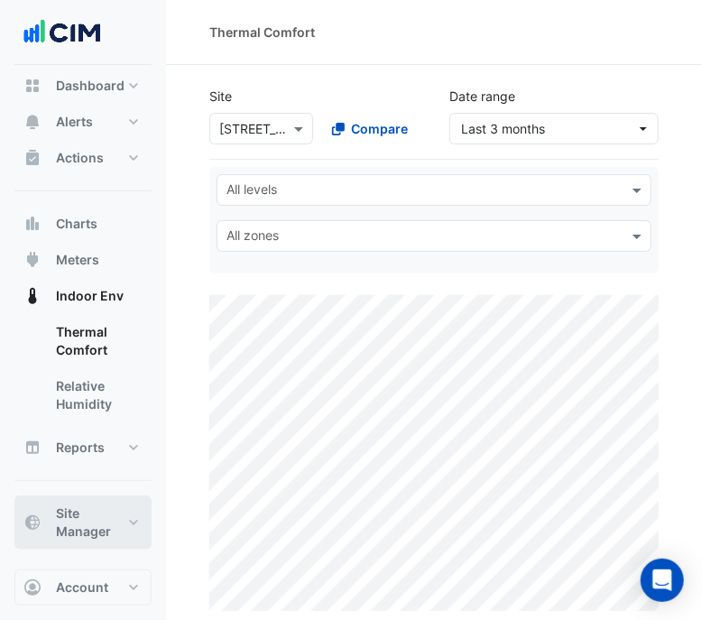
click at [113, 522] on span "Site Manager" at bounding box center [90, 523] width 69 height 36
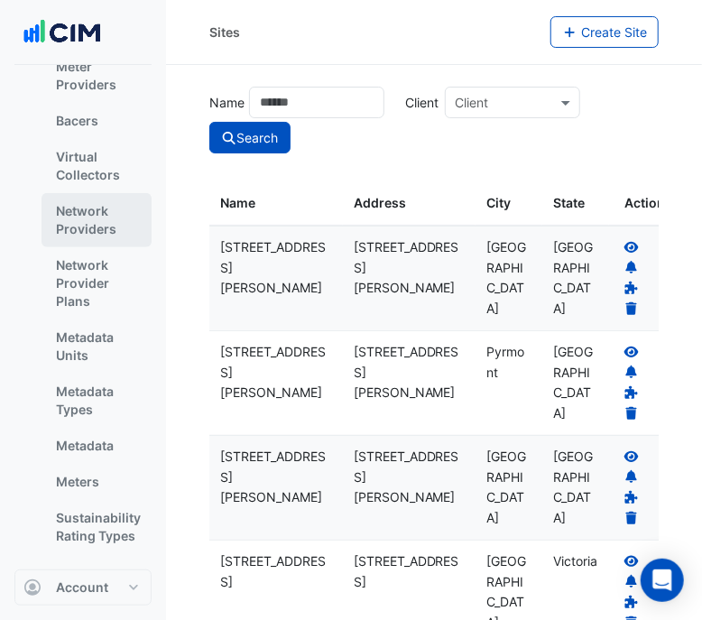
scroll to position [481, 0]
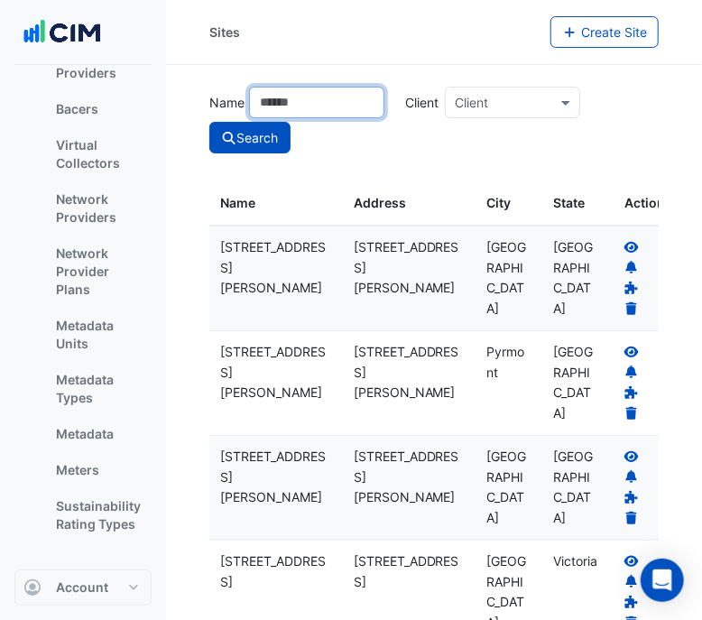
click at [305, 112] on input "Name" at bounding box center [316, 103] width 135 height 32
type input "***"
click at [239, 146] on button "Search" at bounding box center [249, 138] width 81 height 32
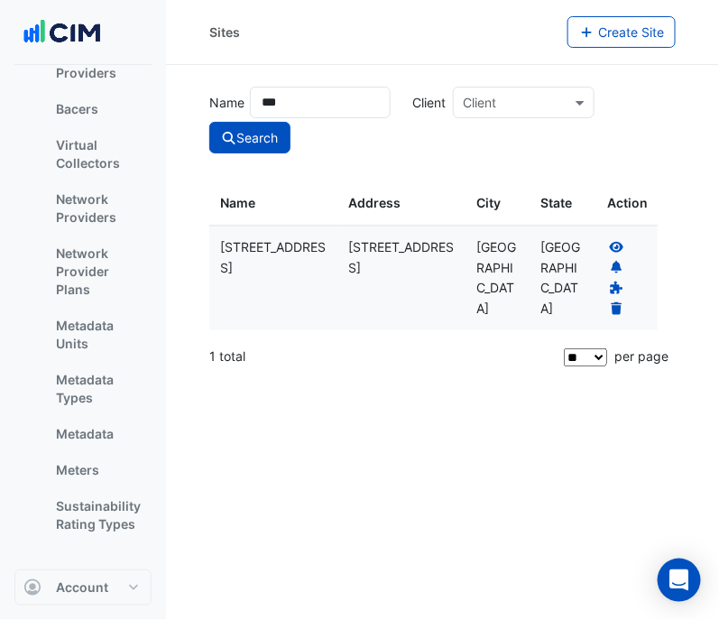
click at [616, 241] on icon at bounding box center [617, 247] width 16 height 13
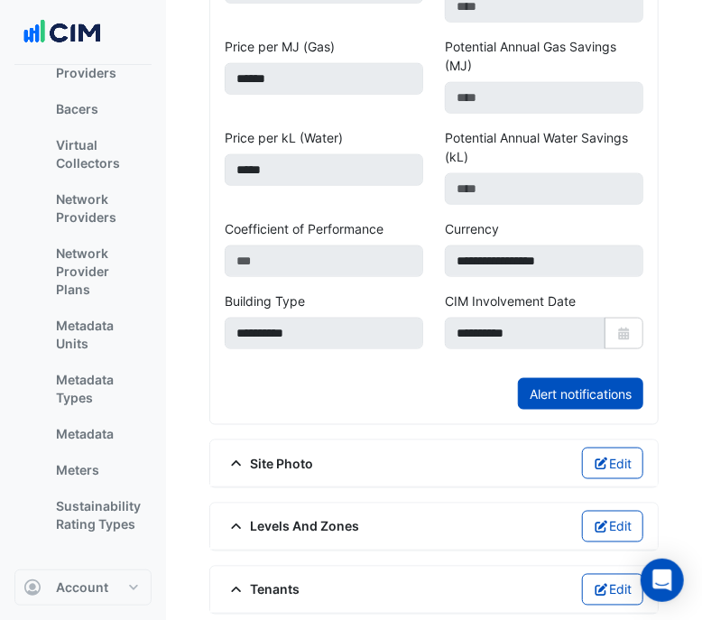
scroll to position [978, 0]
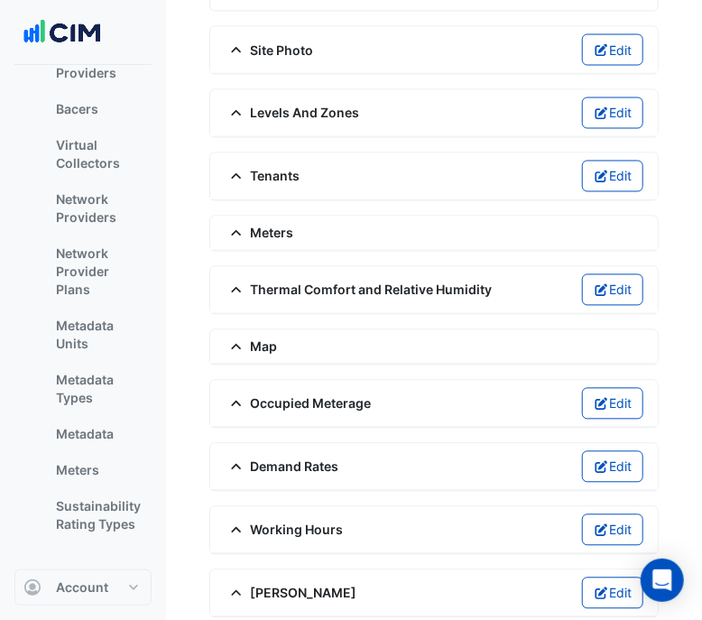
click at [441, 274] on div "Thermal Comfort and Relative Humidity Edit" at bounding box center [434, 290] width 419 height 32
click at [445, 281] on span "Thermal Comfort and Relative Humidity" at bounding box center [359, 290] width 268 height 19
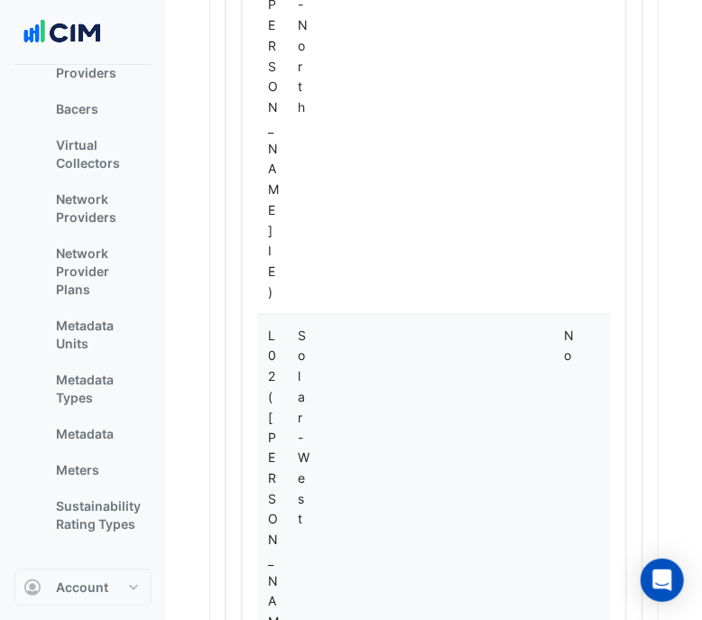
scroll to position [4927, 0]
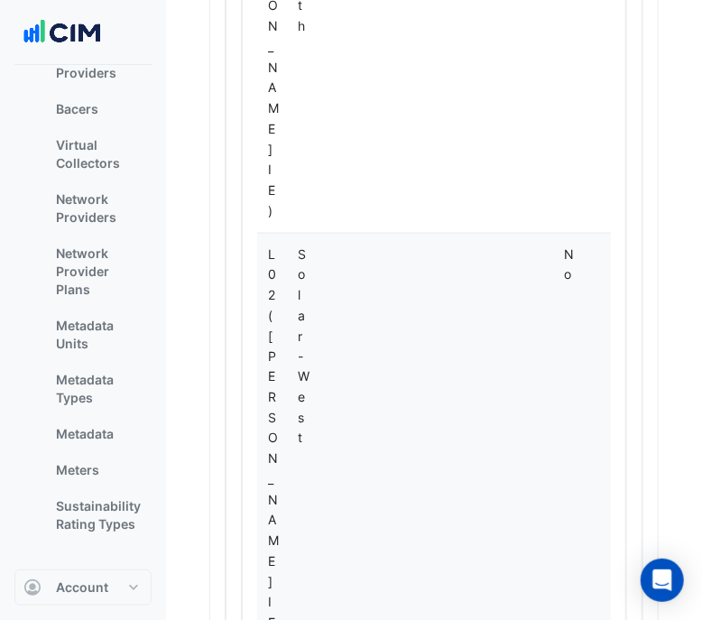
scroll to position [4927, 0]
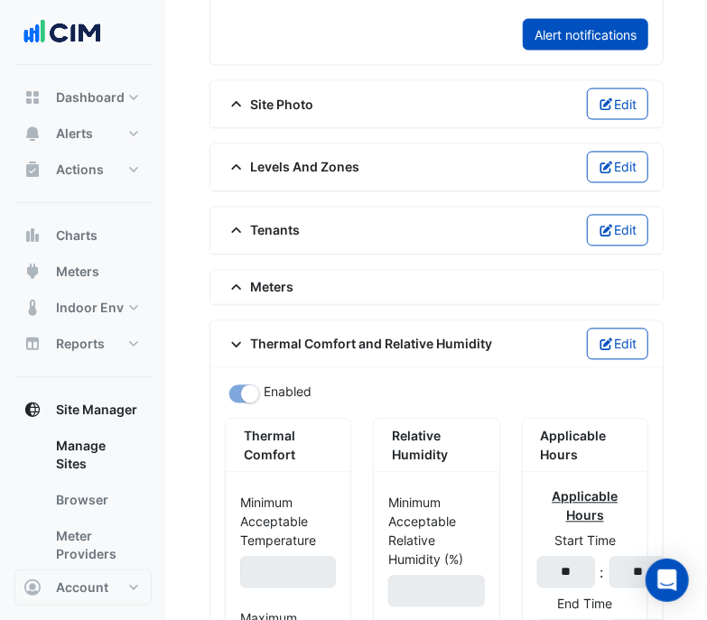
scroll to position [915, 0]
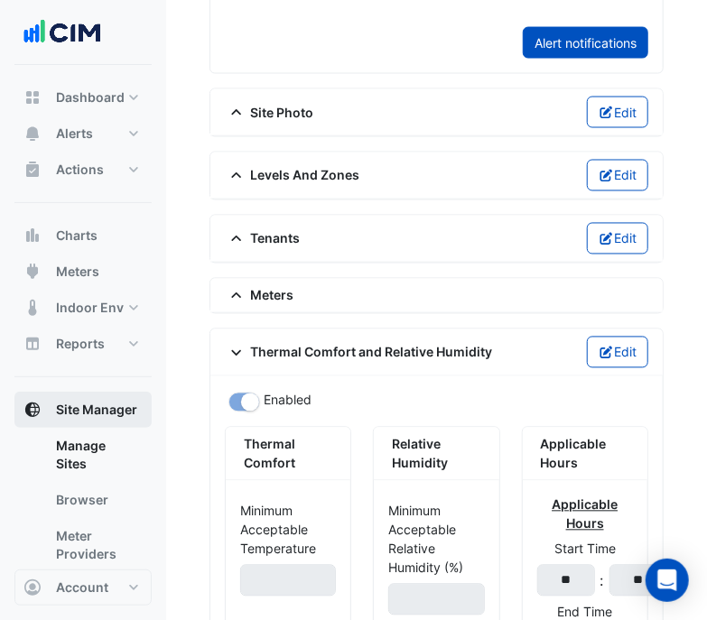
click at [114, 412] on span "Site Manager" at bounding box center [96, 410] width 81 height 18
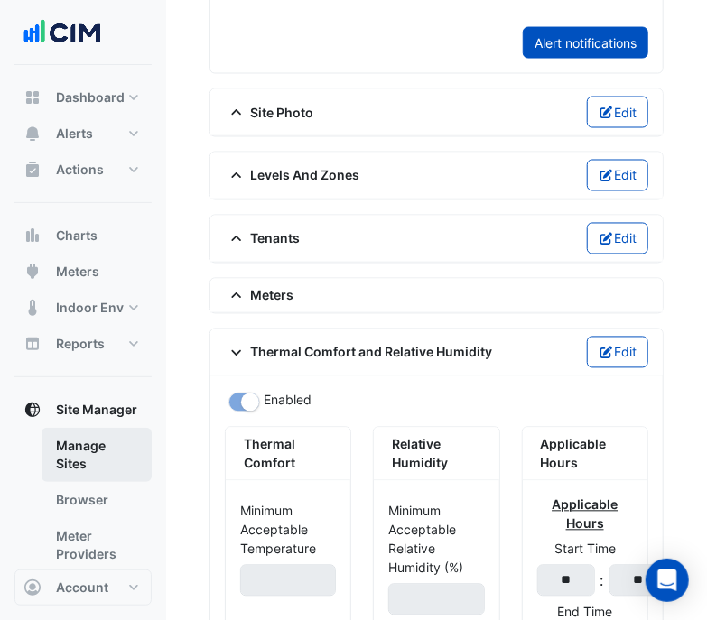
click at [107, 448] on link "Manage Sites" at bounding box center [97, 455] width 110 height 54
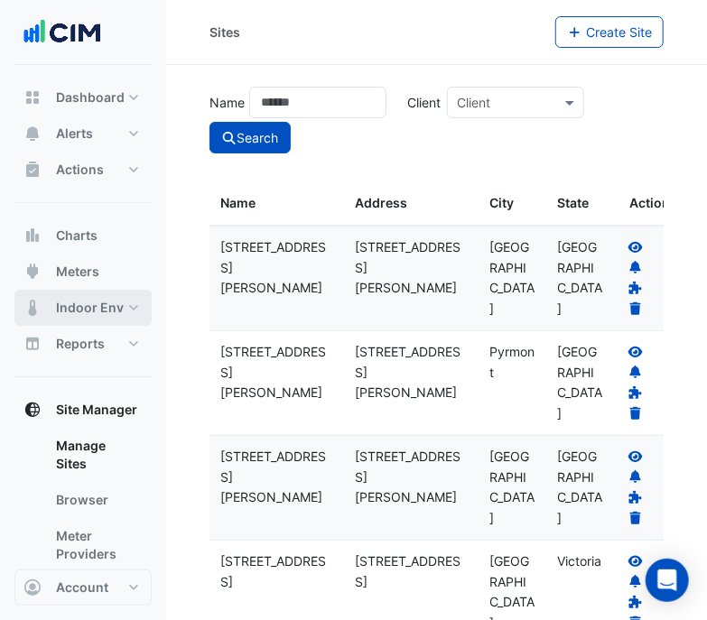
click at [122, 309] on button "Indoor Env" at bounding box center [82, 308] width 137 height 36
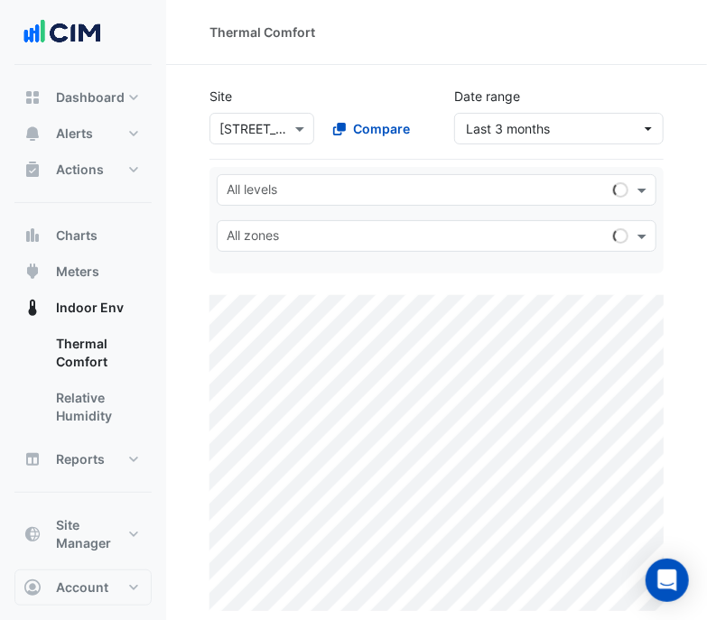
click at [289, 125] on div "Select a Site × [STREET_ADDRESS]" at bounding box center [261, 129] width 105 height 32
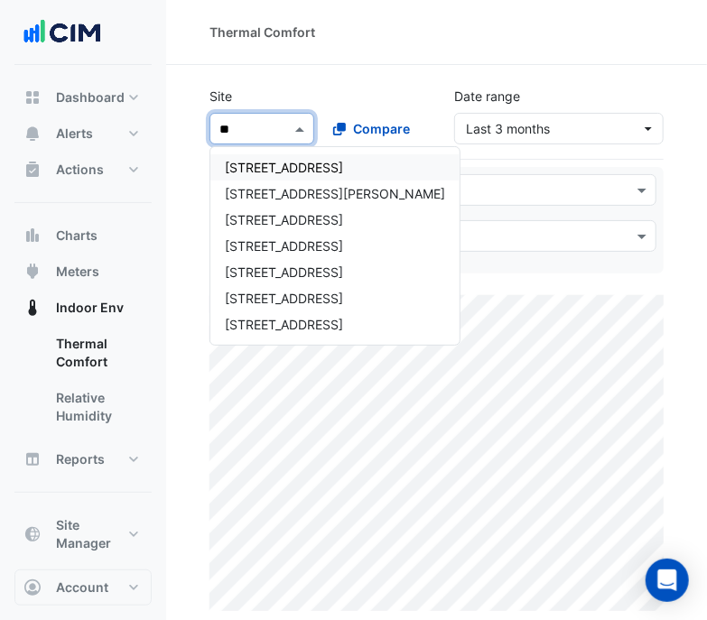
type input "***"
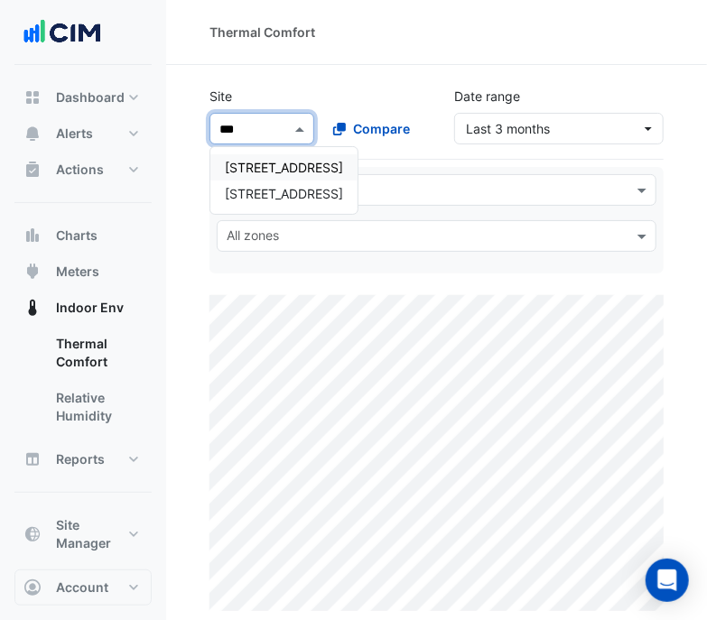
click at [278, 160] on span "[STREET_ADDRESS]" at bounding box center [284, 167] width 118 height 15
click at [434, 194] on input "text" at bounding box center [426, 191] width 399 height 19
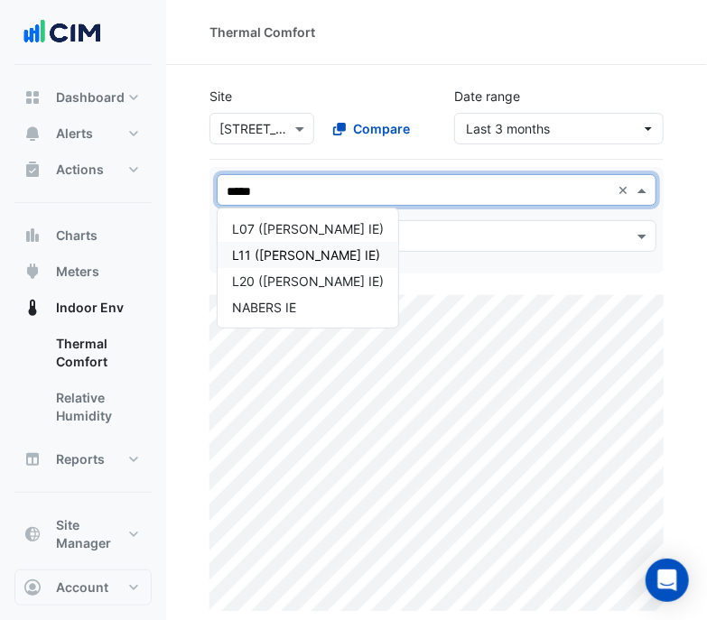
type input "*****"
click at [303, 221] on div "L07 ([PERSON_NAME] IE)" at bounding box center [308, 228] width 152 height 19
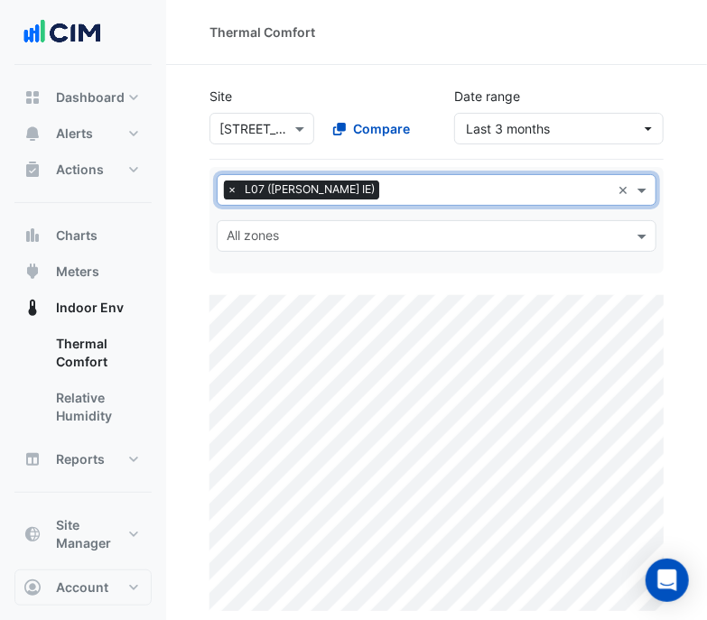
click at [227, 187] on span "×" at bounding box center [232, 190] width 16 height 18
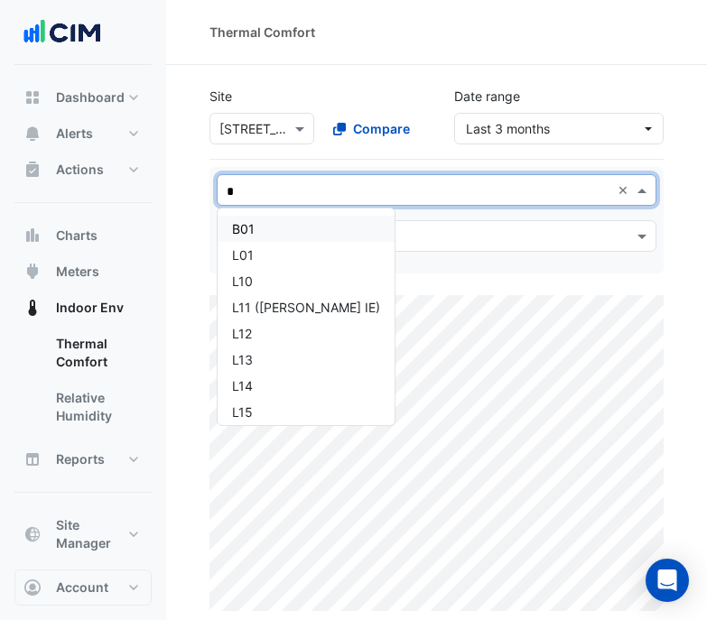
type input "**"
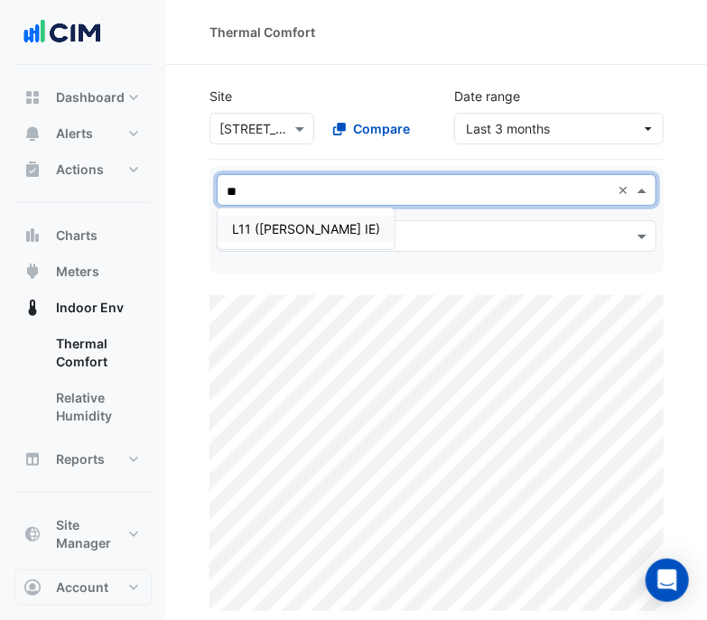
click at [259, 229] on div "L11 ([PERSON_NAME] IE)" at bounding box center [306, 228] width 148 height 19
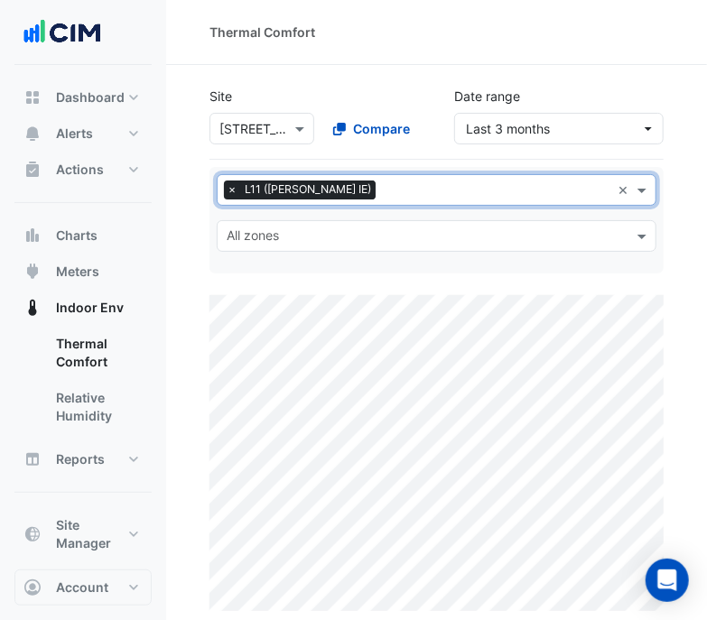
click at [232, 191] on span "×" at bounding box center [232, 190] width 16 height 18
type input "**"
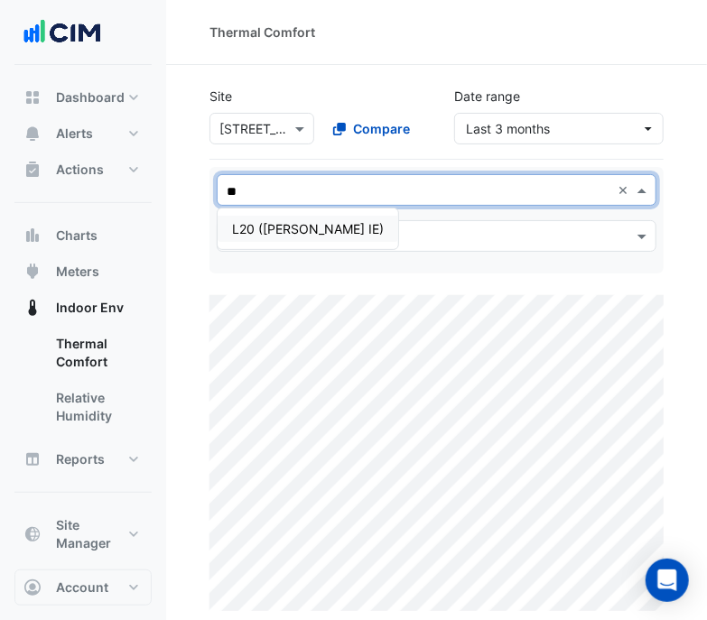
click at [361, 218] on div "All levels ** × L20 (NABERS IE) All zones" at bounding box center [436, 220] width 461 height 92
click at [235, 176] on div "All levels" at bounding box center [422, 190] width 408 height 28
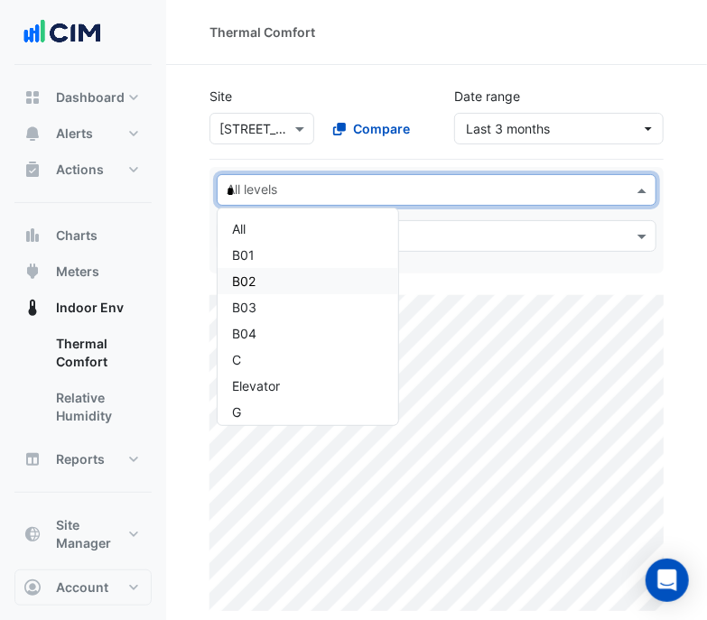
type input "**"
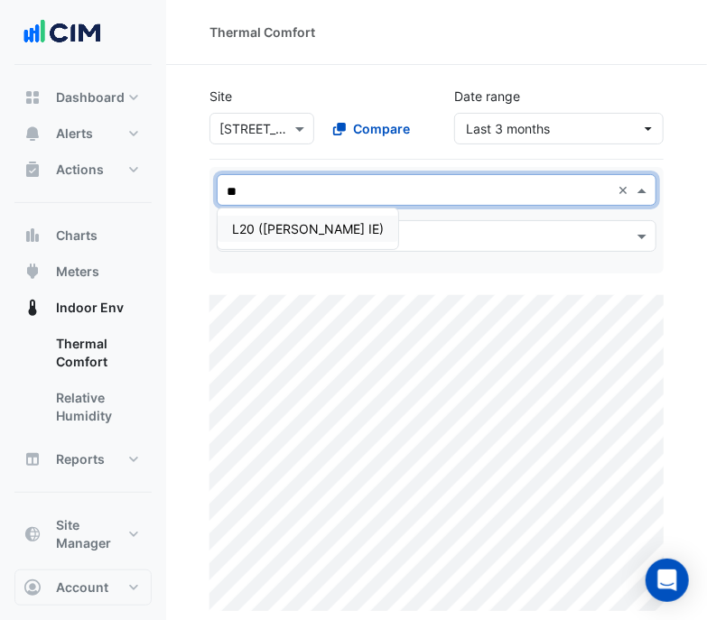
click at [262, 235] on div "L20 ([PERSON_NAME] IE)" at bounding box center [308, 228] width 152 height 19
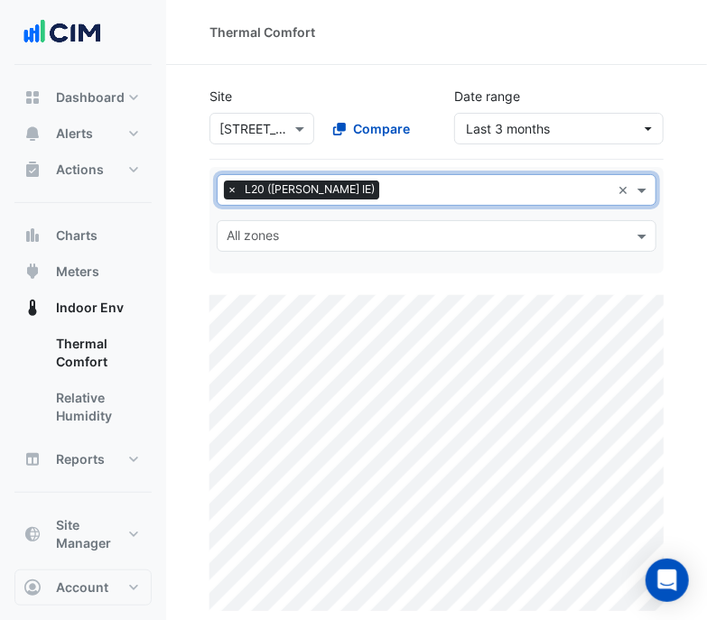
click at [287, 238] on input "text" at bounding box center [426, 237] width 399 height 19
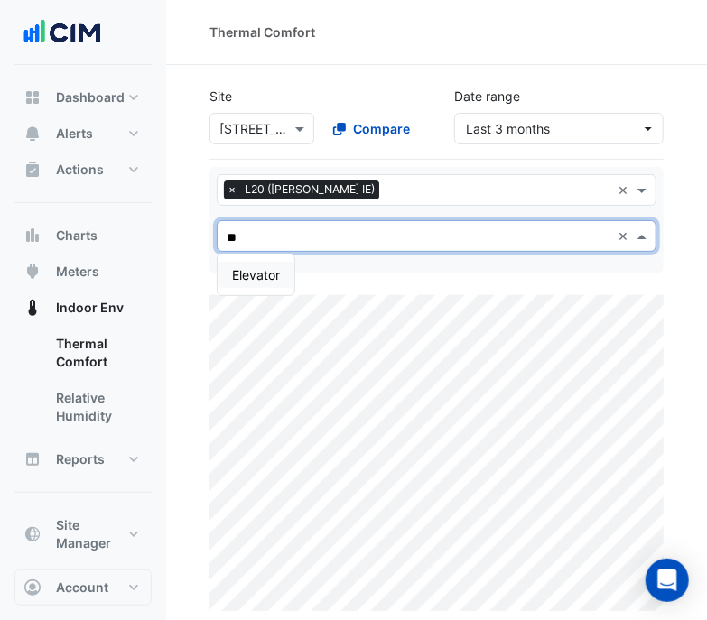
type input "*"
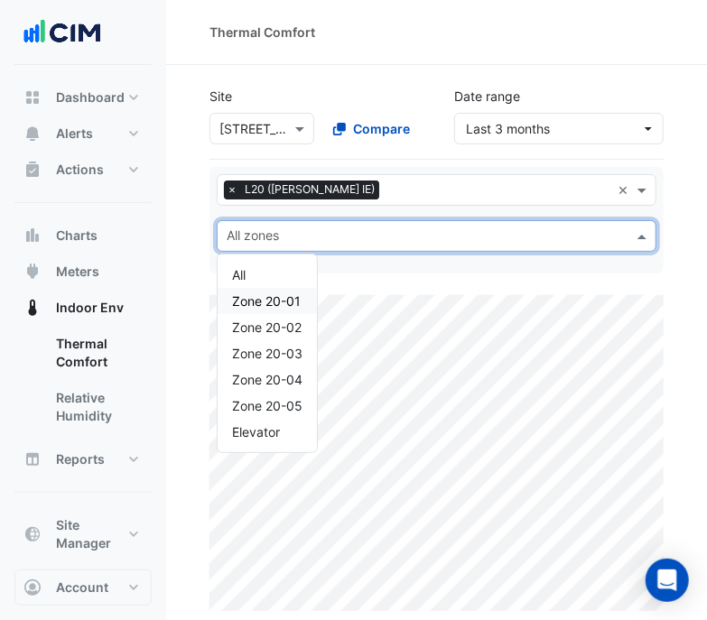
click at [265, 304] on span "Zone 20-01" at bounding box center [266, 300] width 69 height 15
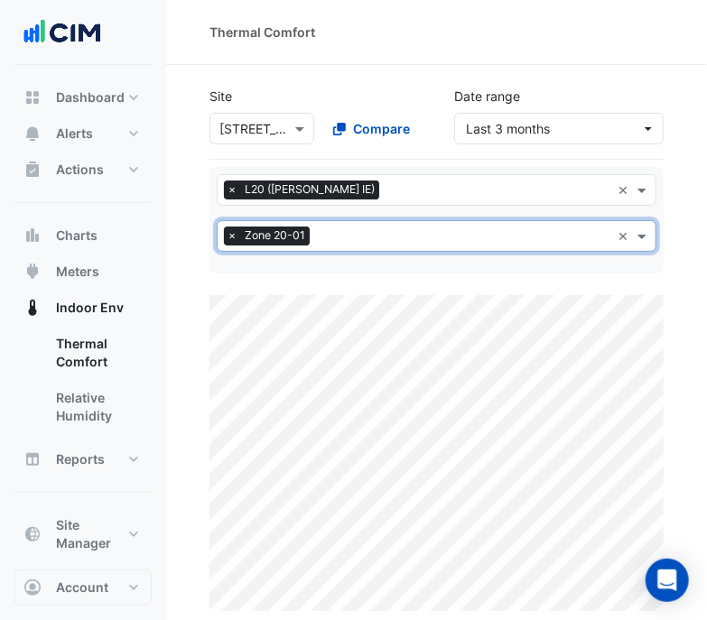
click at [237, 236] on span "×" at bounding box center [232, 236] width 16 height 18
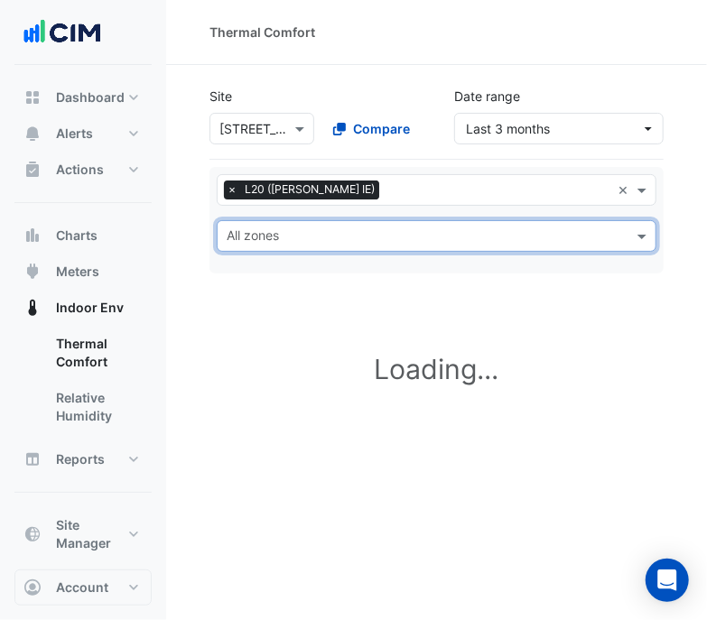
click at [237, 236] on input "text" at bounding box center [426, 237] width 399 height 19
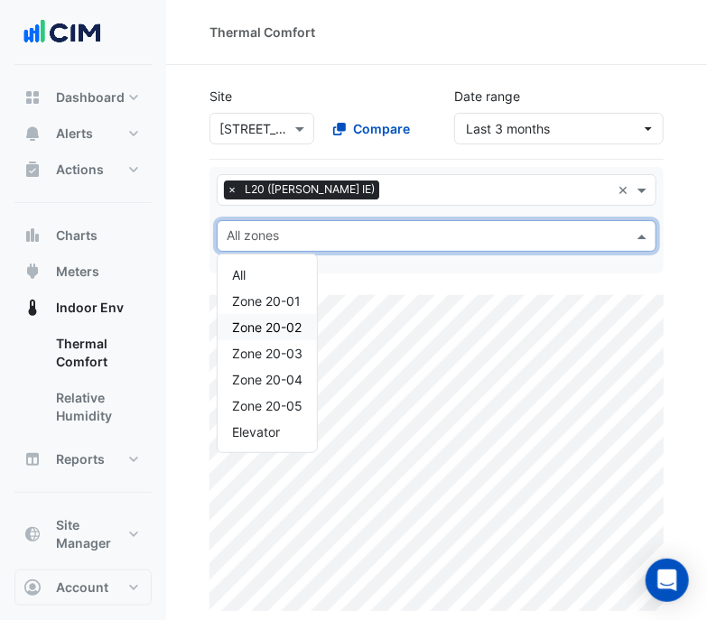
click at [253, 323] on span "Zone 20-02" at bounding box center [267, 327] width 70 height 15
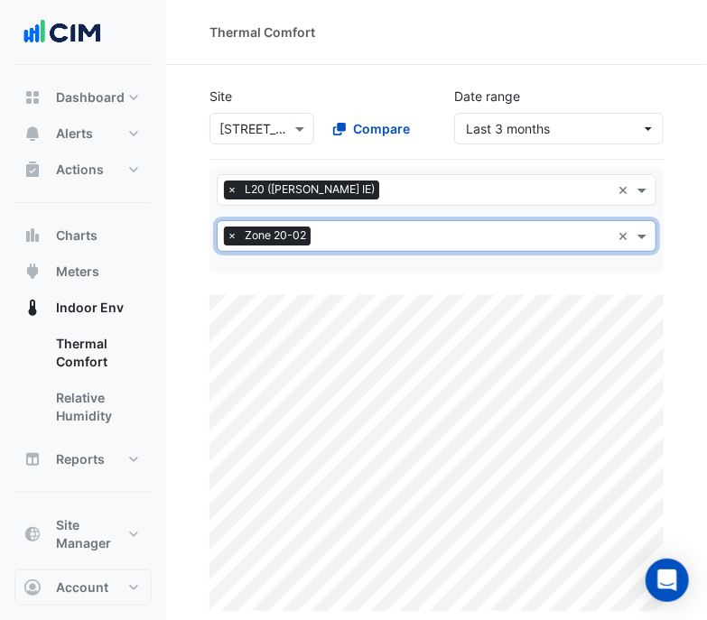
click at [233, 233] on span "×" at bounding box center [232, 236] width 16 height 18
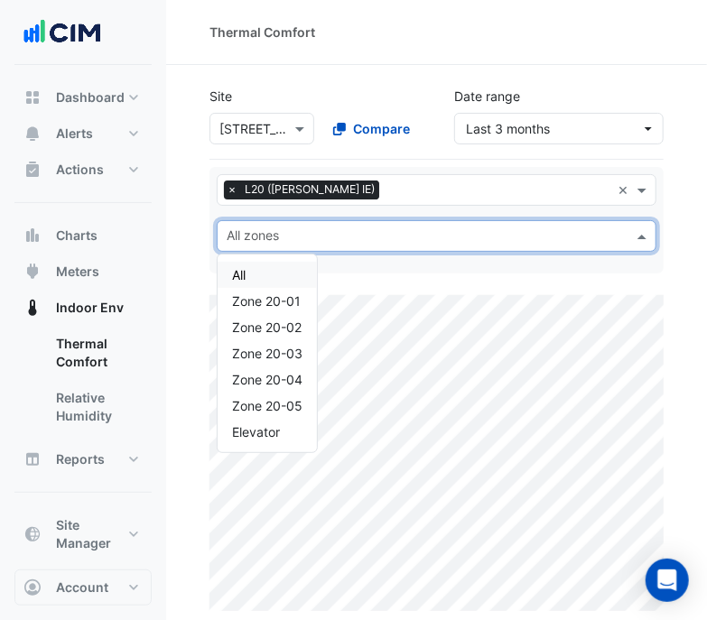
click at [247, 233] on input "text" at bounding box center [426, 237] width 399 height 19
click at [274, 372] on span "Zone 20-04" at bounding box center [267, 379] width 70 height 15
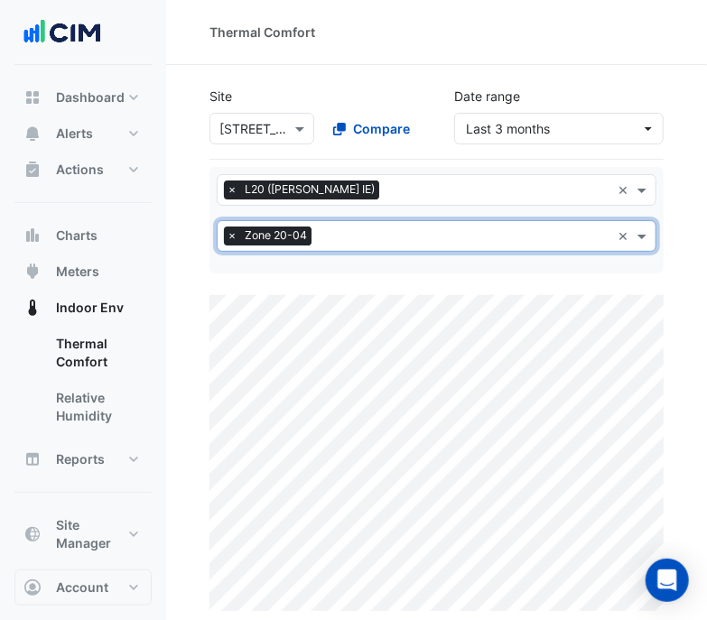
click at [227, 236] on span "×" at bounding box center [232, 236] width 16 height 18
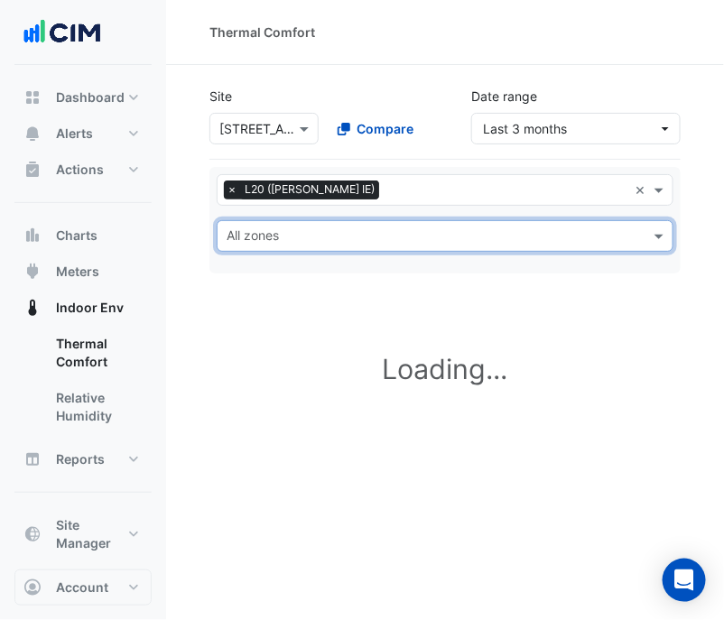
click at [271, 236] on input "text" at bounding box center [435, 237] width 416 height 19
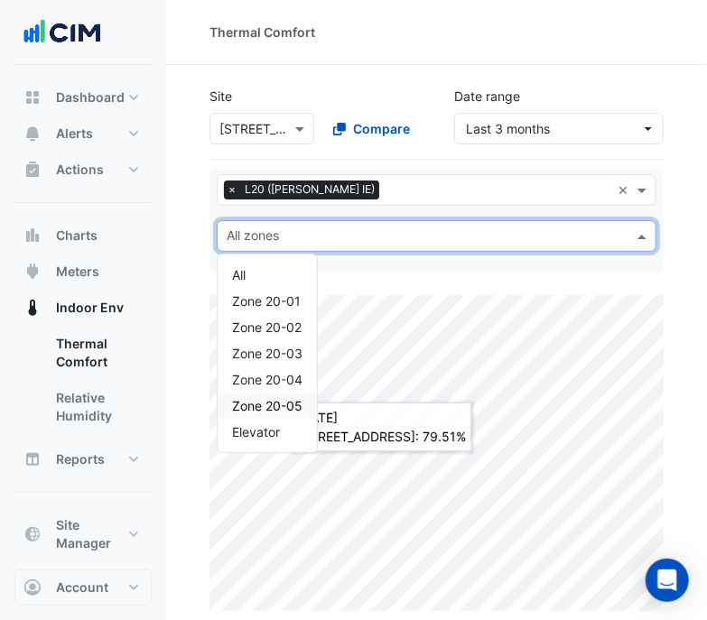
click at [287, 402] on span "Zone 20-05" at bounding box center [267, 405] width 70 height 15
